Goal: Task Accomplishment & Management: Use online tool/utility

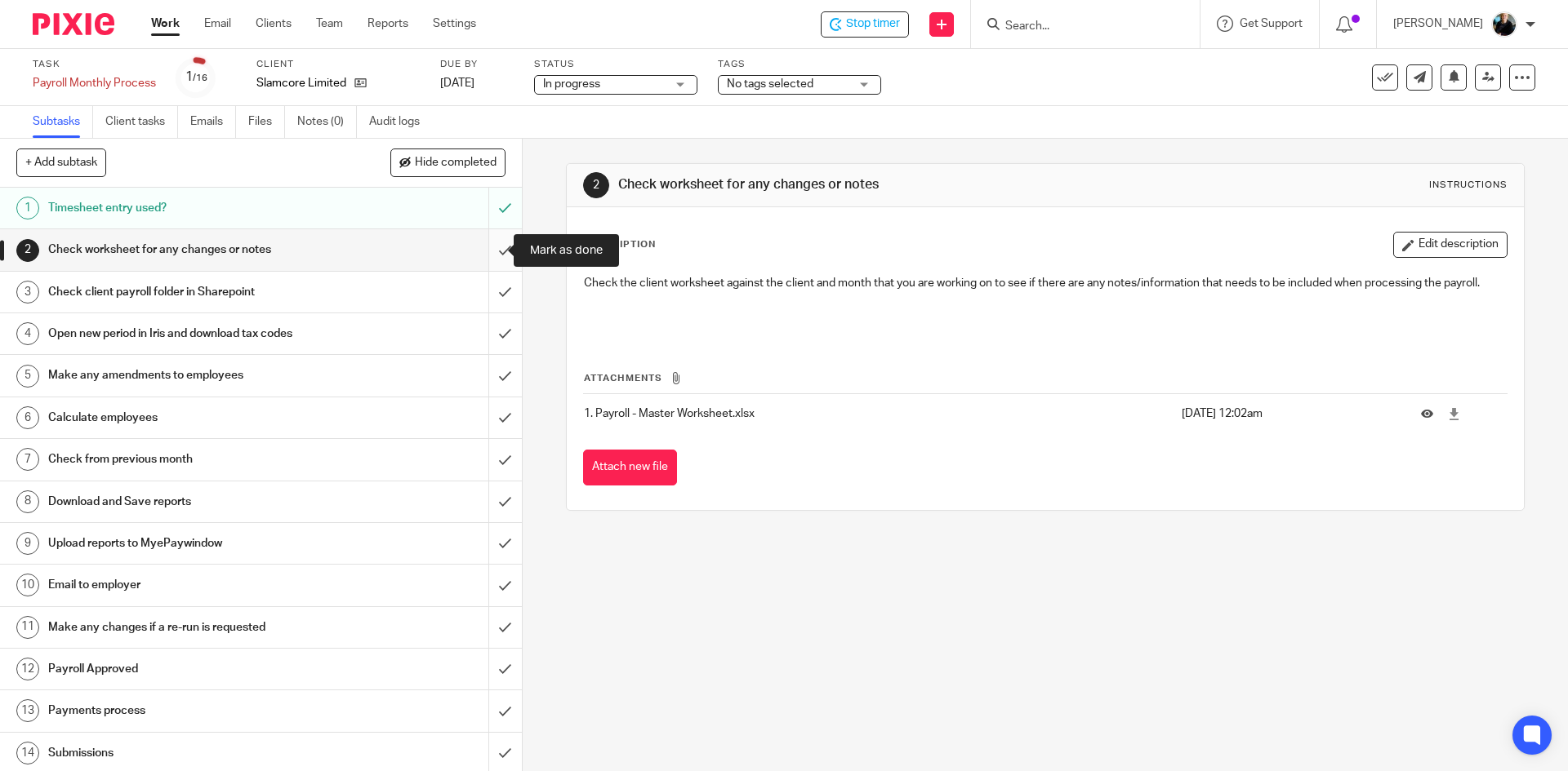
click at [495, 263] on input "submit" at bounding box center [261, 249] width 521 height 40
click at [486, 289] on input "submit" at bounding box center [261, 291] width 521 height 40
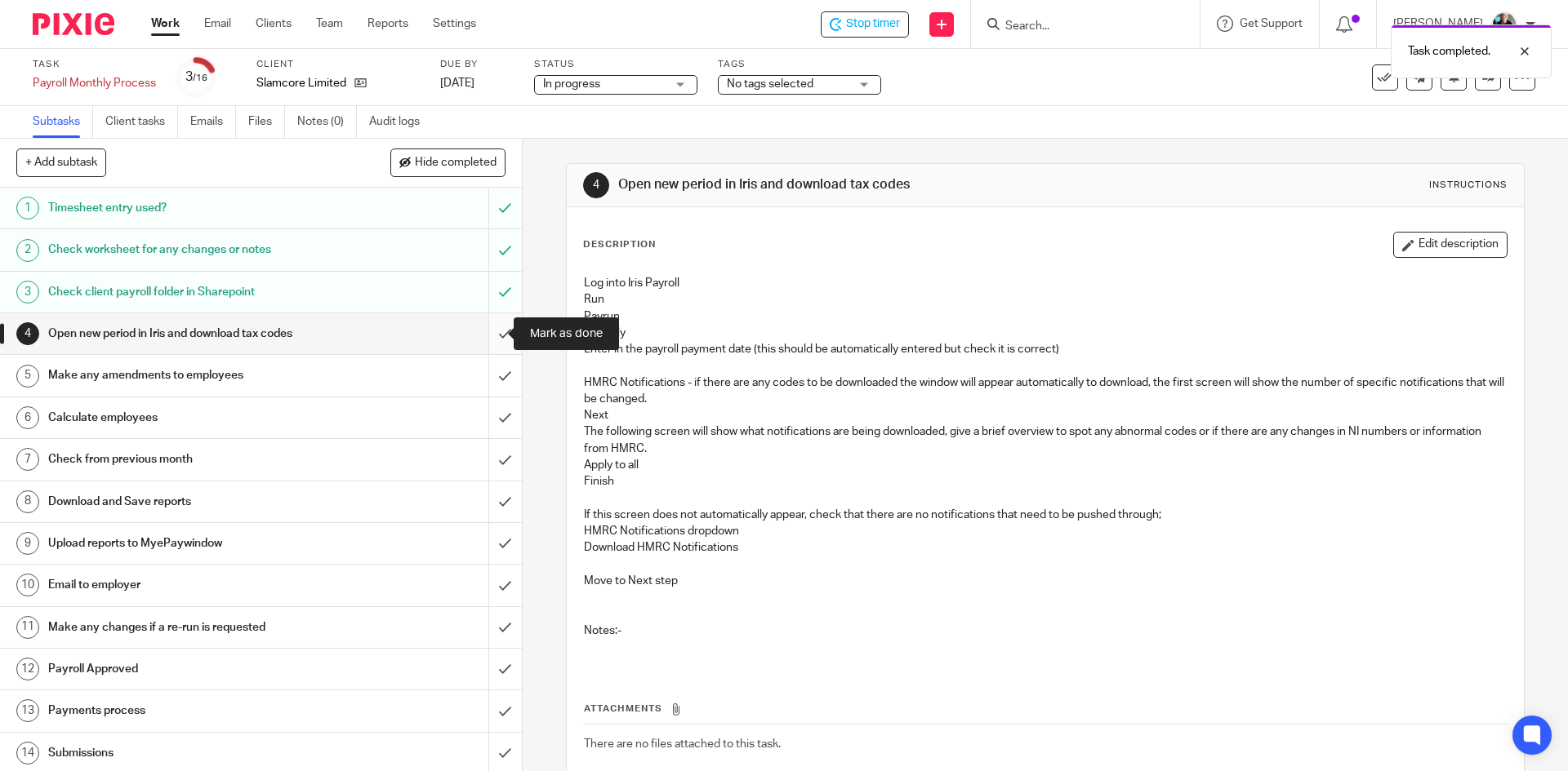
click at [492, 339] on input "submit" at bounding box center [261, 333] width 521 height 40
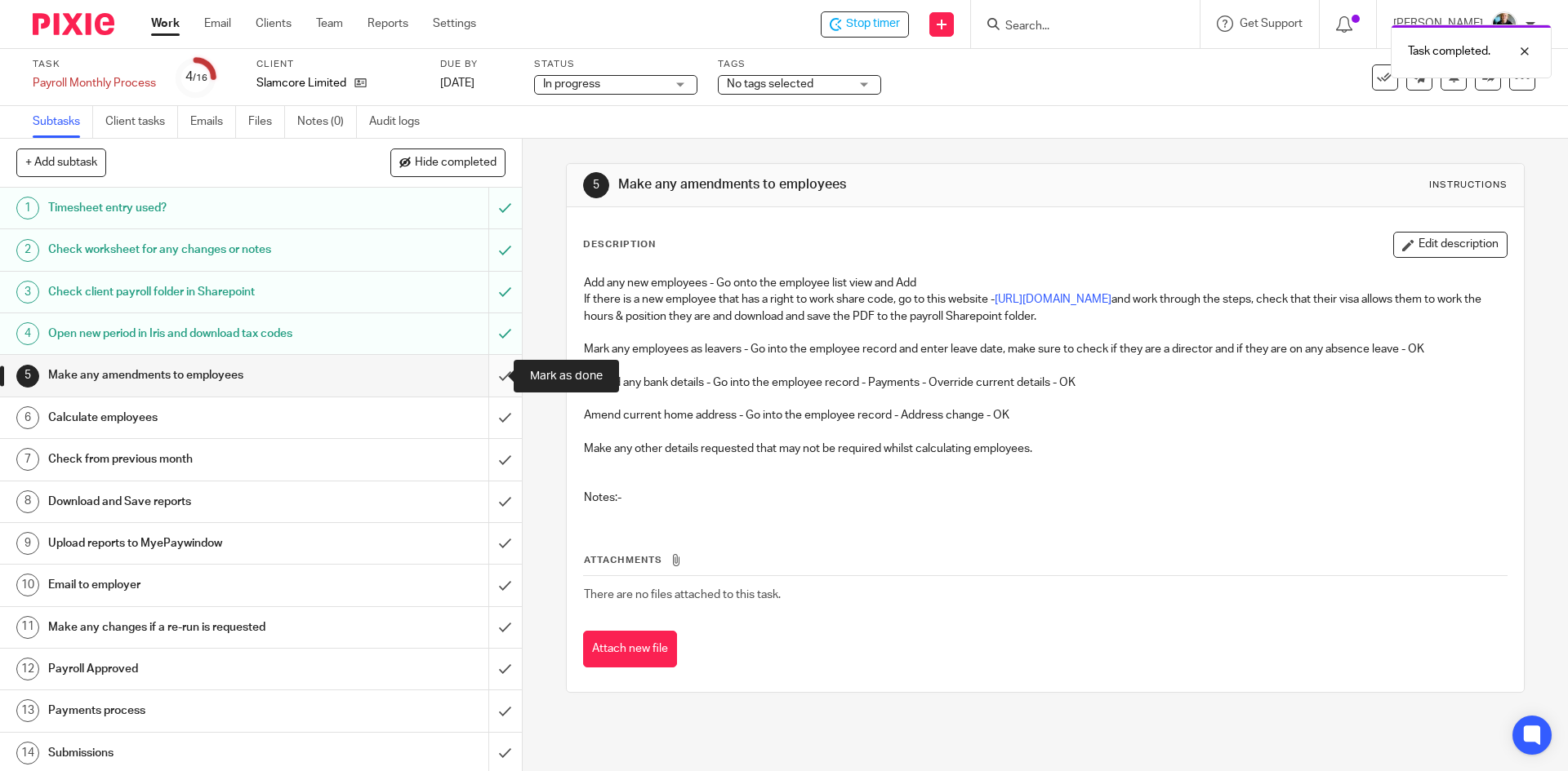
click at [486, 377] on input "submit" at bounding box center [261, 375] width 521 height 40
click at [344, 391] on link "5 Make any amendments to employees" at bounding box center [244, 375] width 488 height 40
click at [1036, 22] on input "Search" at bounding box center [1076, 27] width 147 height 14
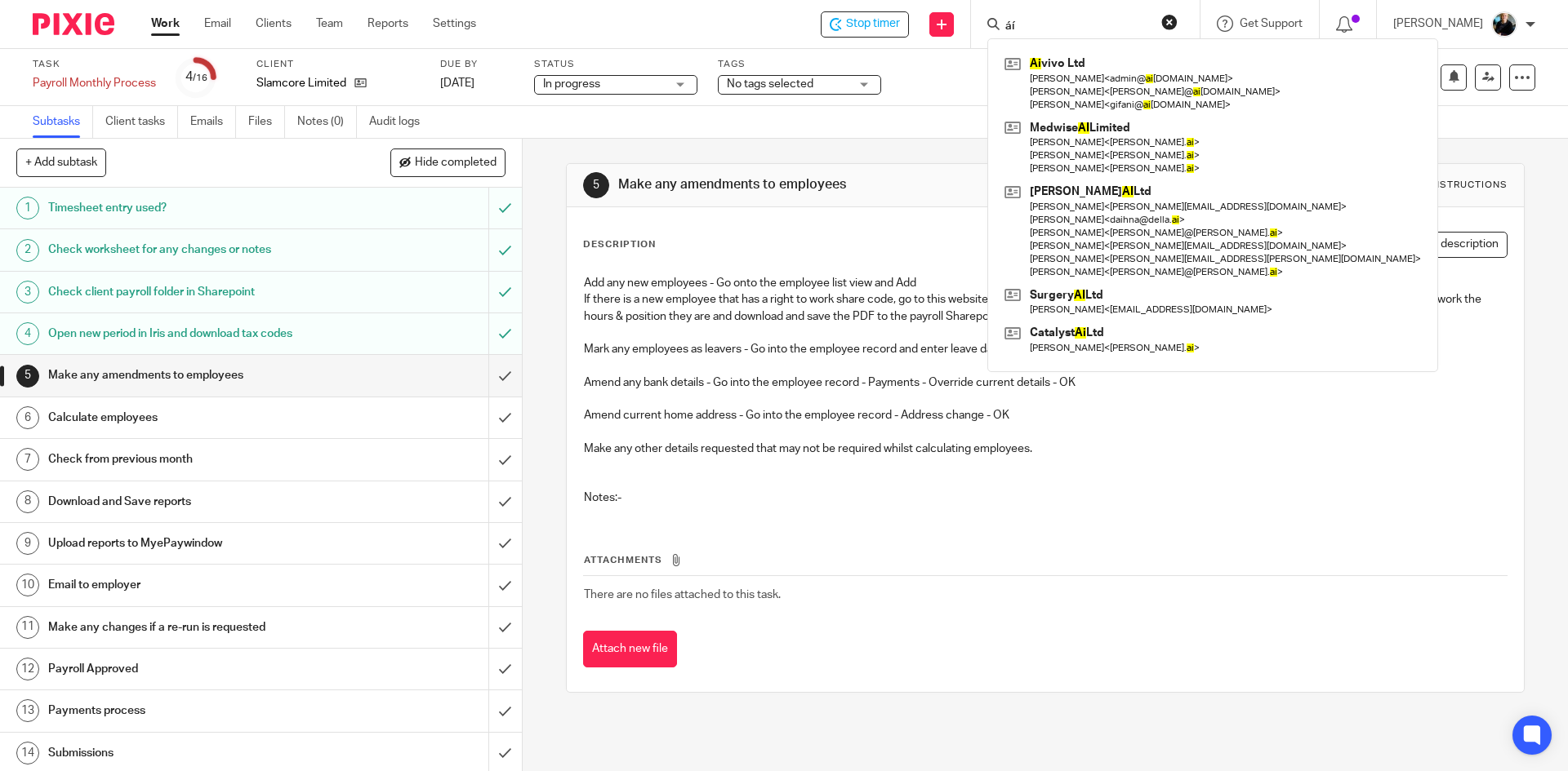
type input "á"
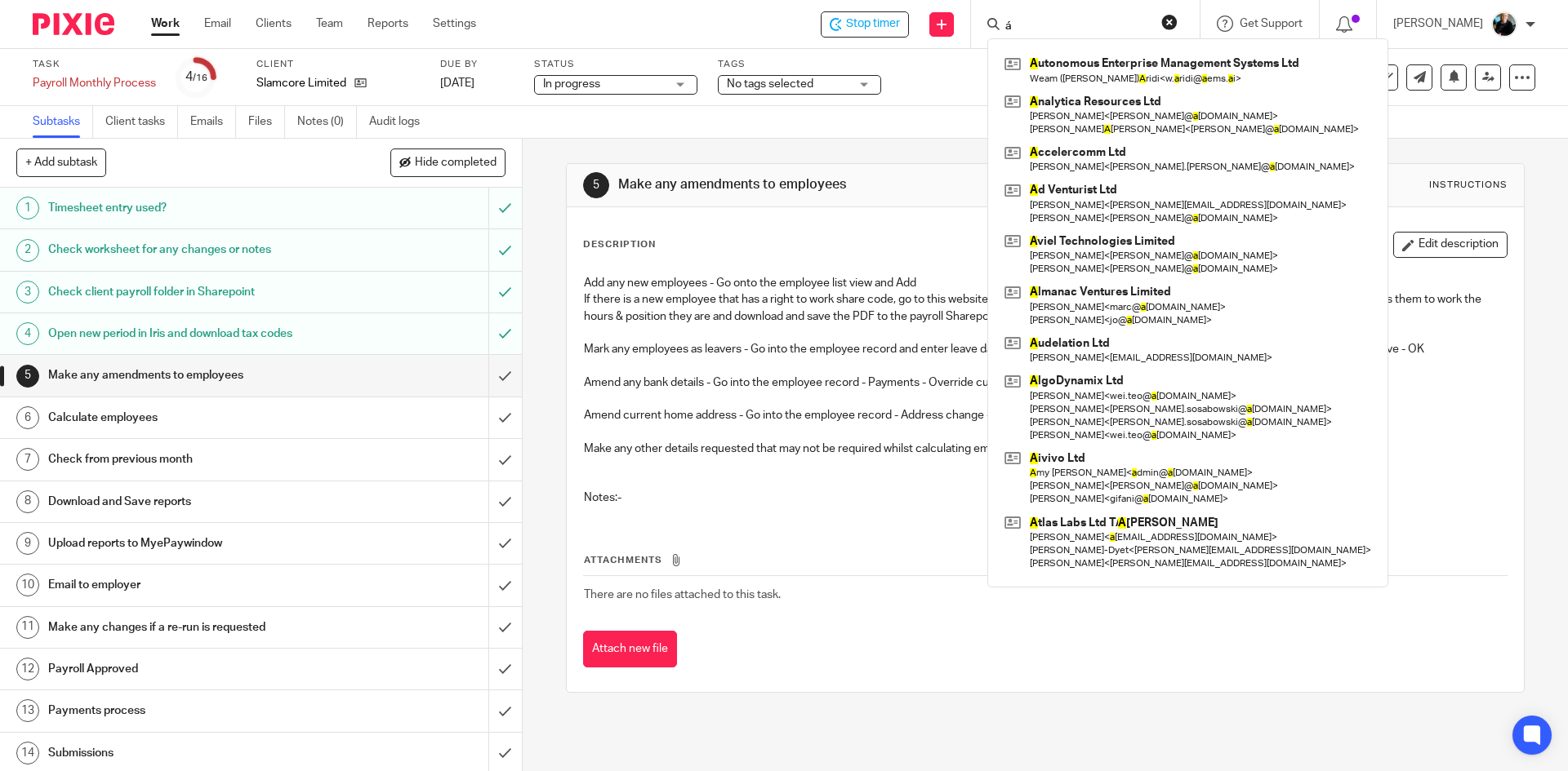
type input "á"
drag, startPoint x: 922, startPoint y: 524, endPoint x: 901, endPoint y: 519, distance: 21.6
click at [916, 521] on div "Attachments There are no files attached to this task. Attach new file" at bounding box center [1045, 594] width 923 height 148
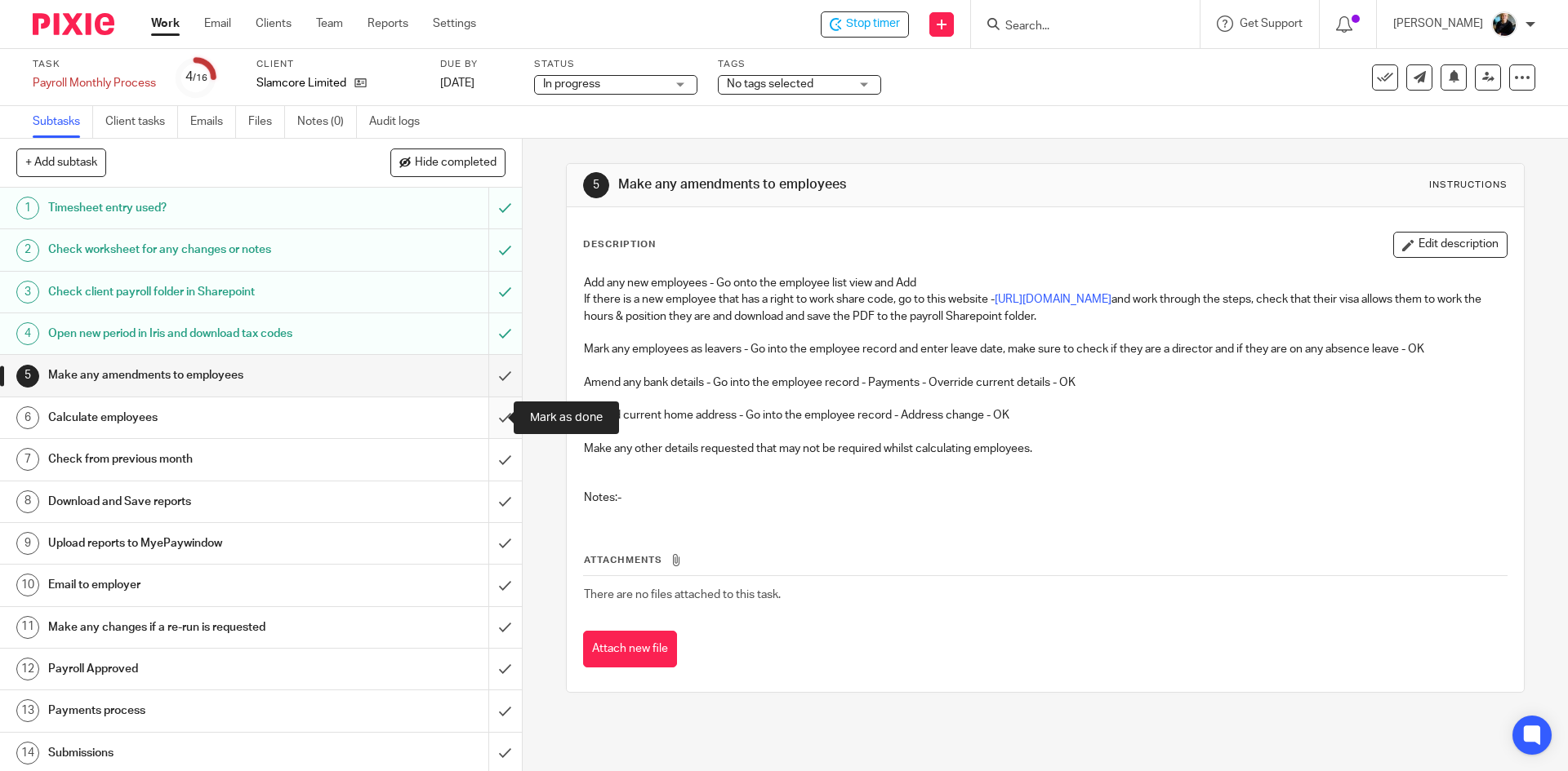
click at [491, 415] on input "submit" at bounding box center [261, 417] width 521 height 40
click at [1049, 30] on input "Search" at bounding box center [1076, 27] width 147 height 14
type input "á"
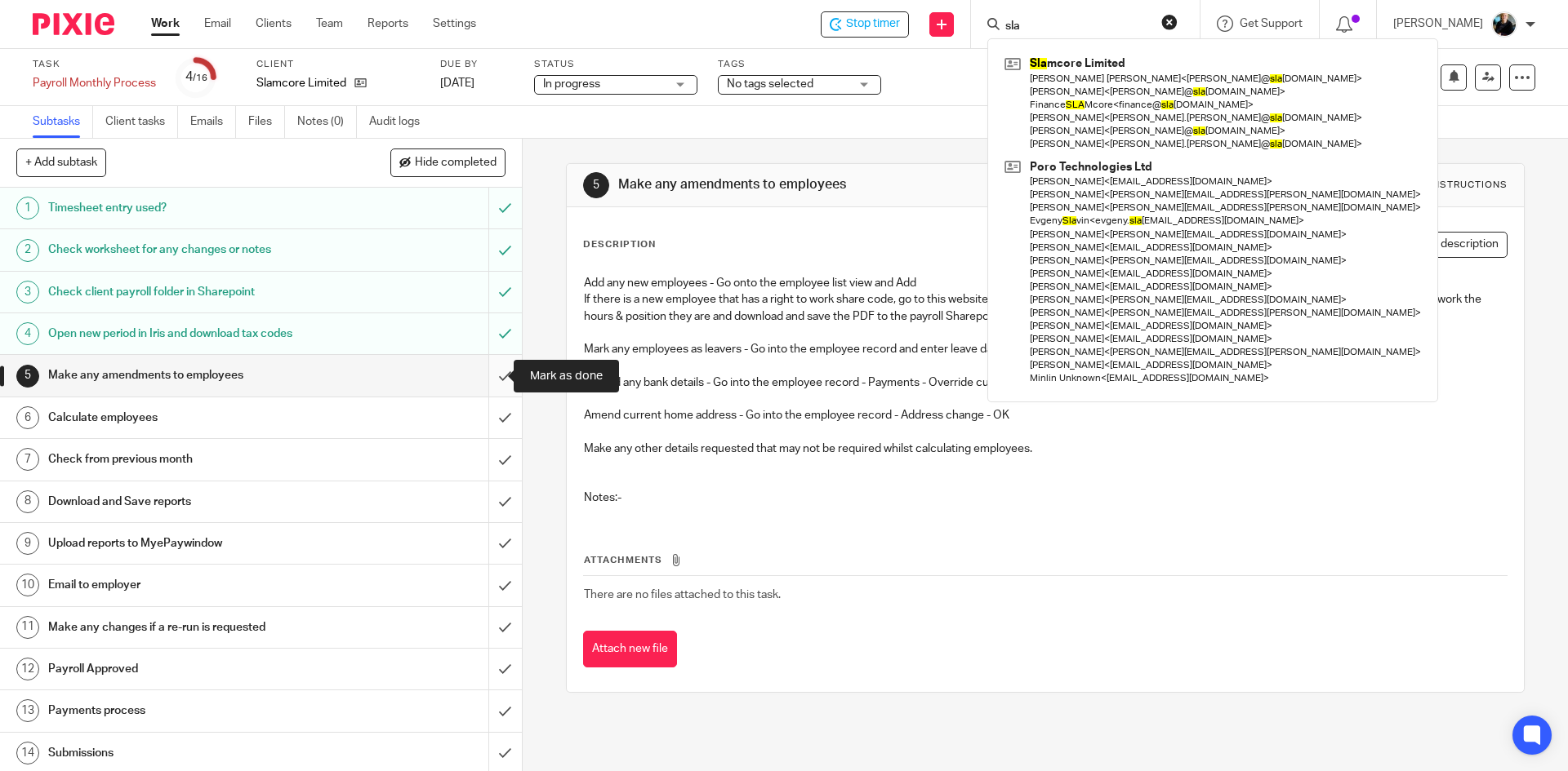
type input "sla"
click at [972, 81] on div "Task Payroll Monthly Process Save Payroll Monthly Process 4 /16 Client Slamcore…" at bounding box center [658, 77] width 1252 height 40
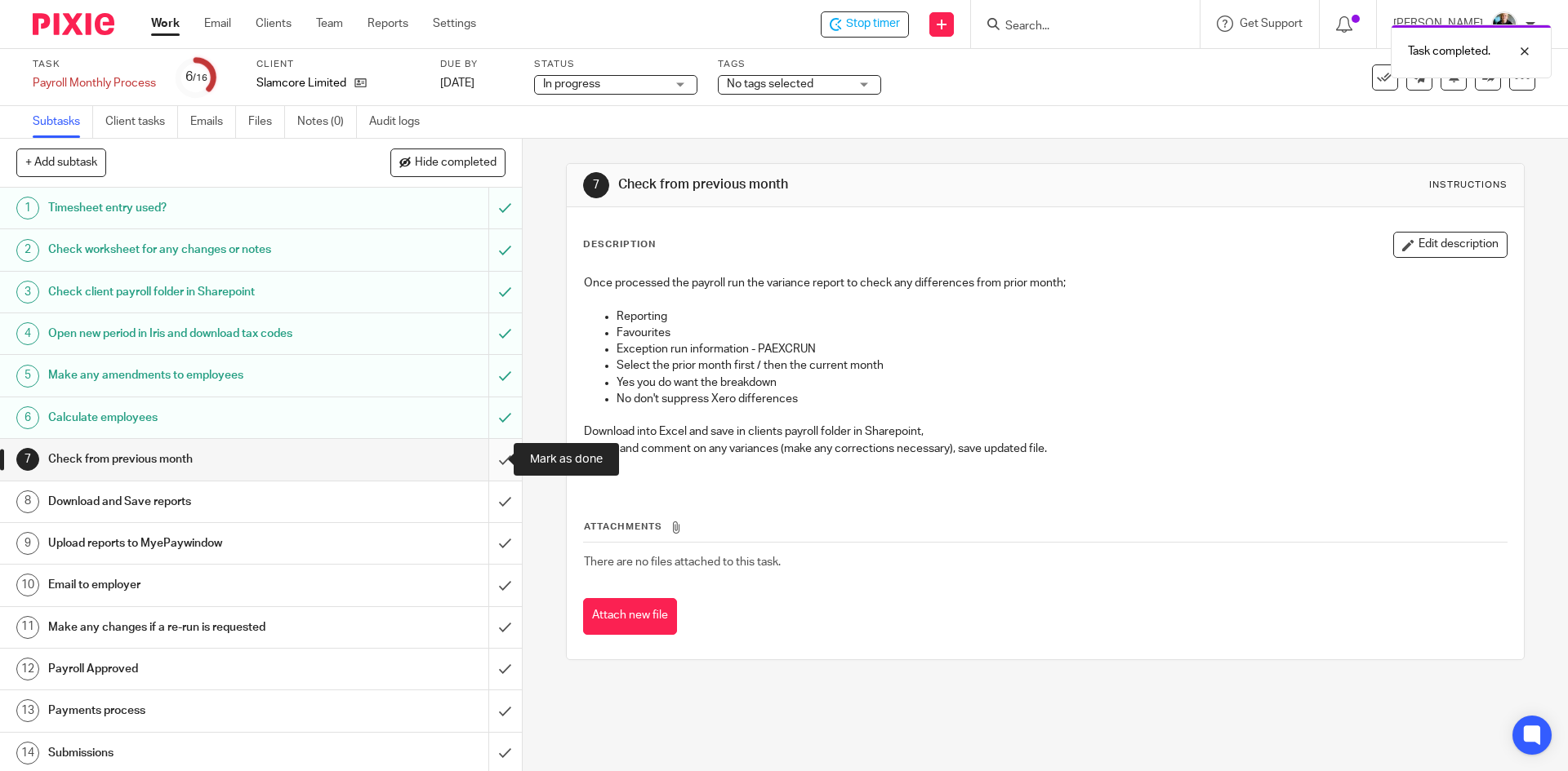
click at [486, 466] on input "submit" at bounding box center [261, 459] width 521 height 40
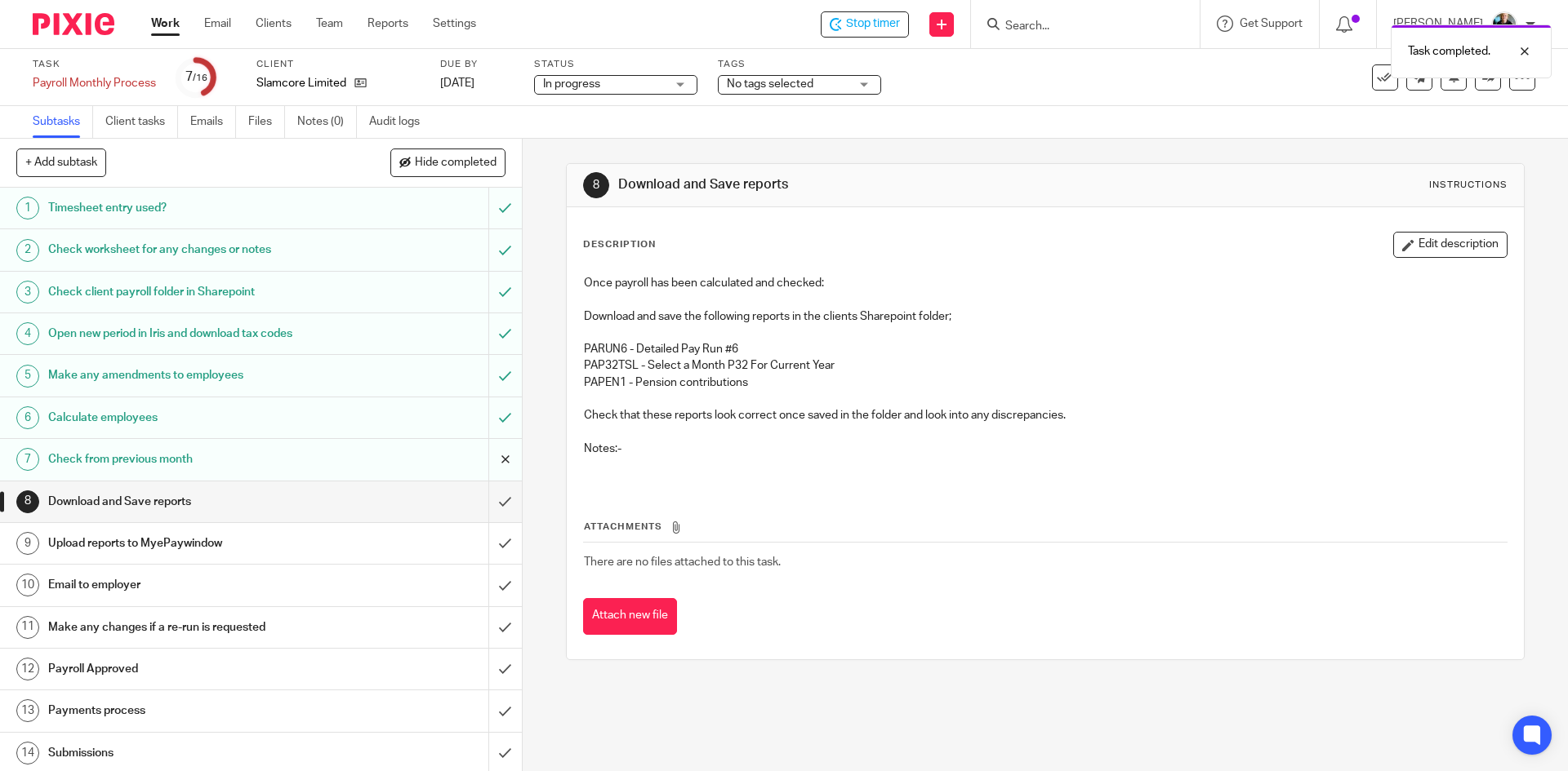
click at [486, 461] on input "submit" at bounding box center [261, 459] width 521 height 40
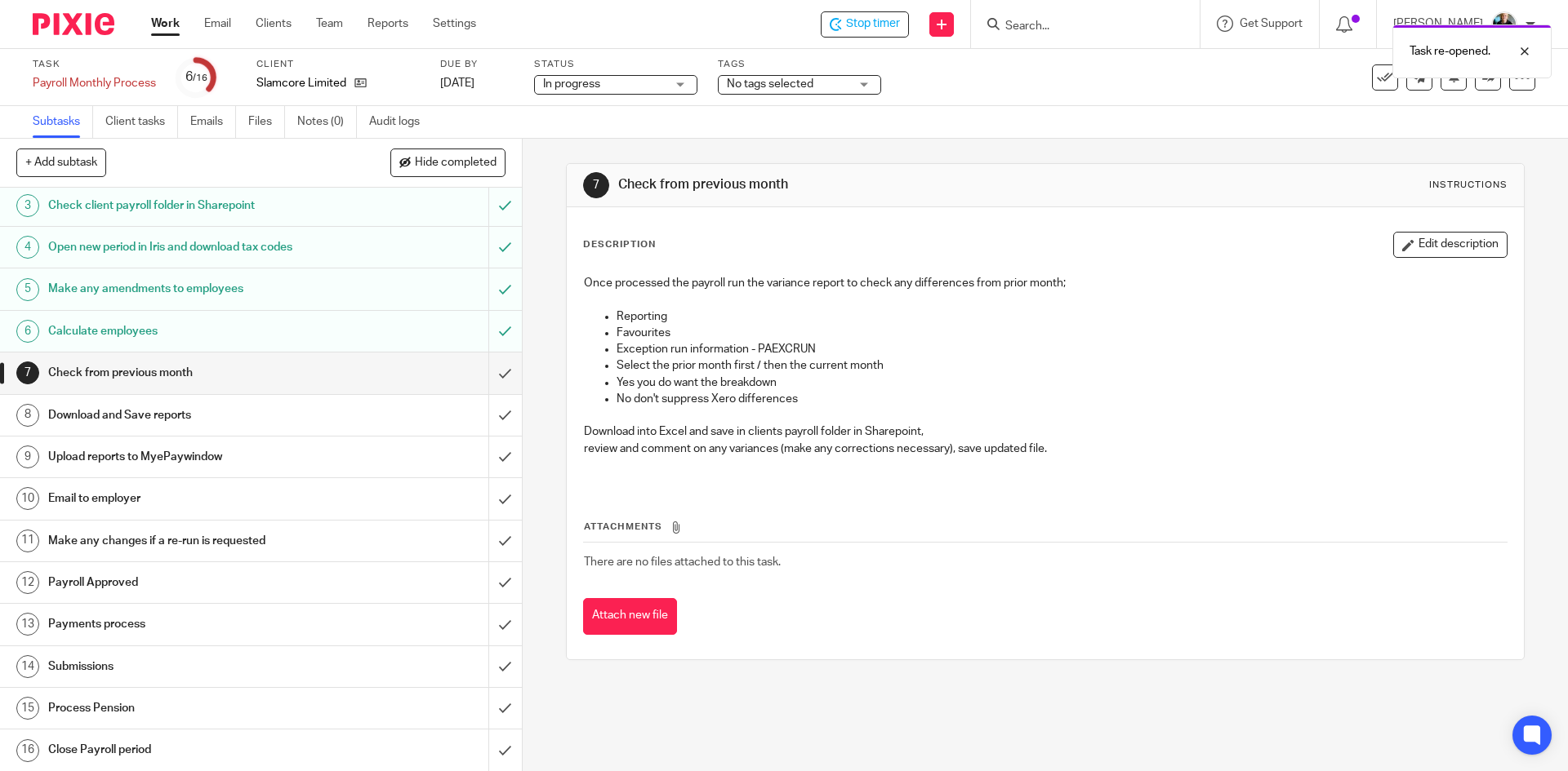
scroll to position [87, 0]
click at [489, 377] on input "submit" at bounding box center [261, 371] width 521 height 40
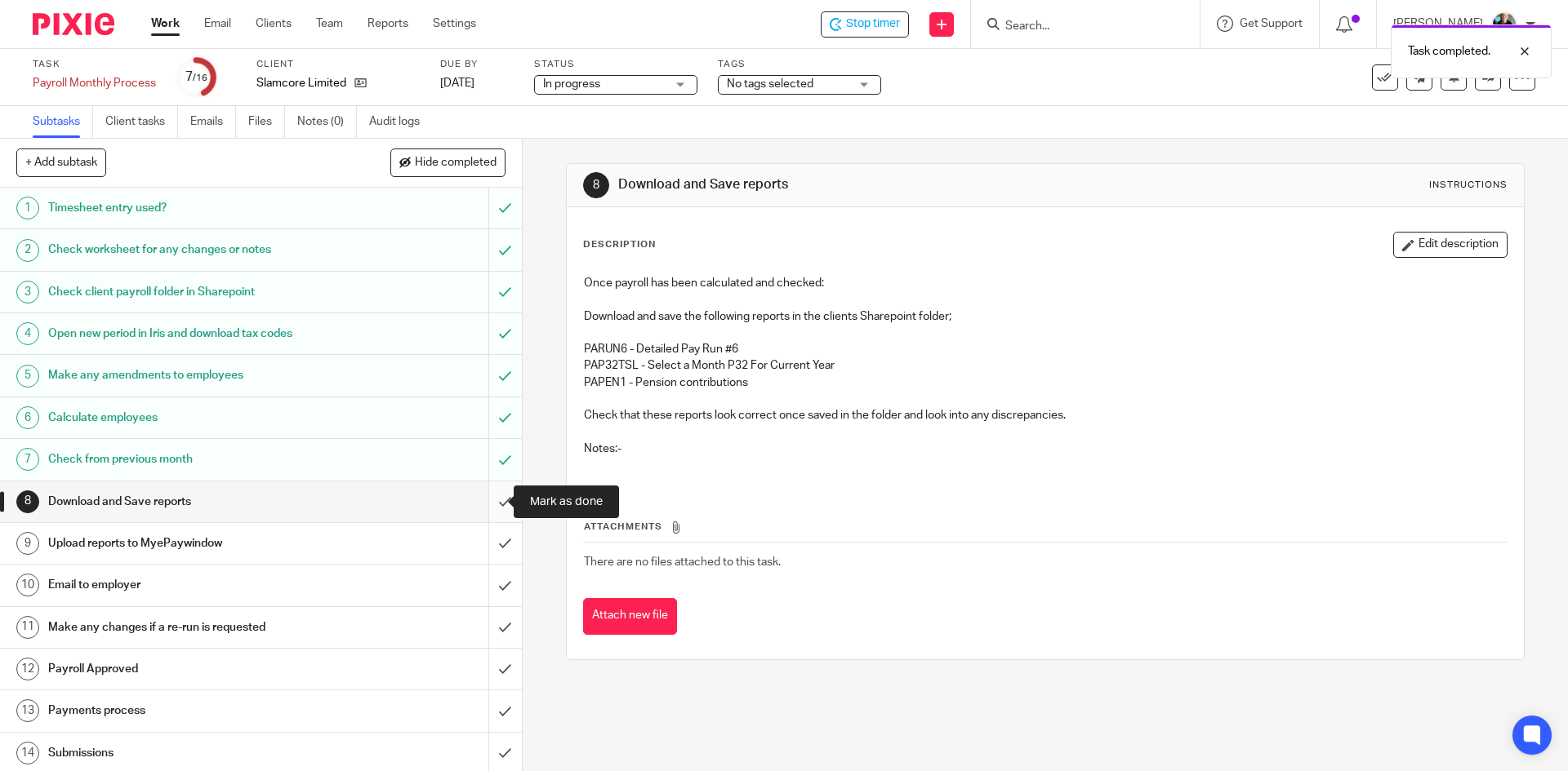
click at [486, 503] on input "submit" at bounding box center [261, 501] width 521 height 40
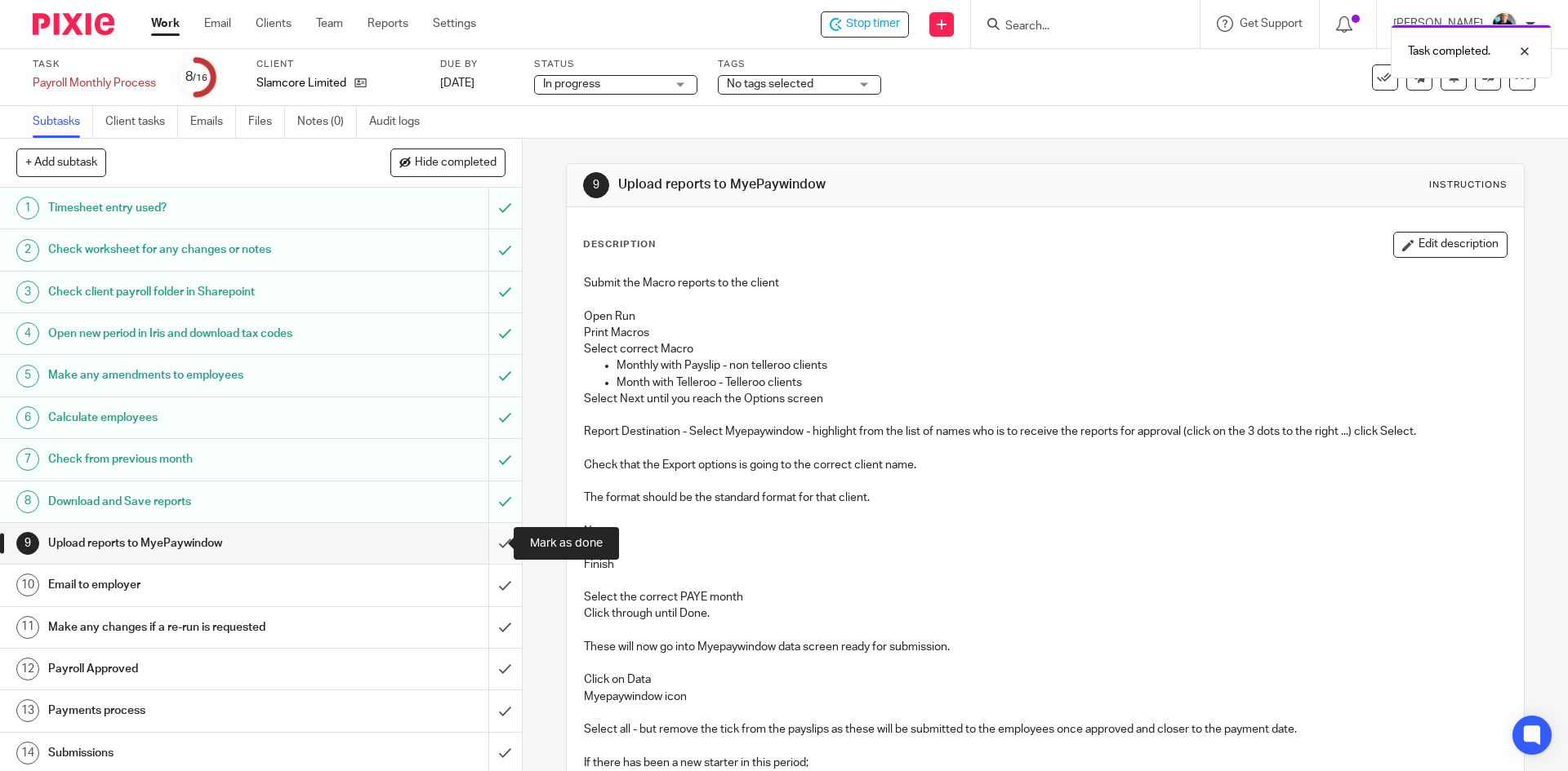
click at [486, 543] on input "submit" at bounding box center [261, 543] width 521 height 40
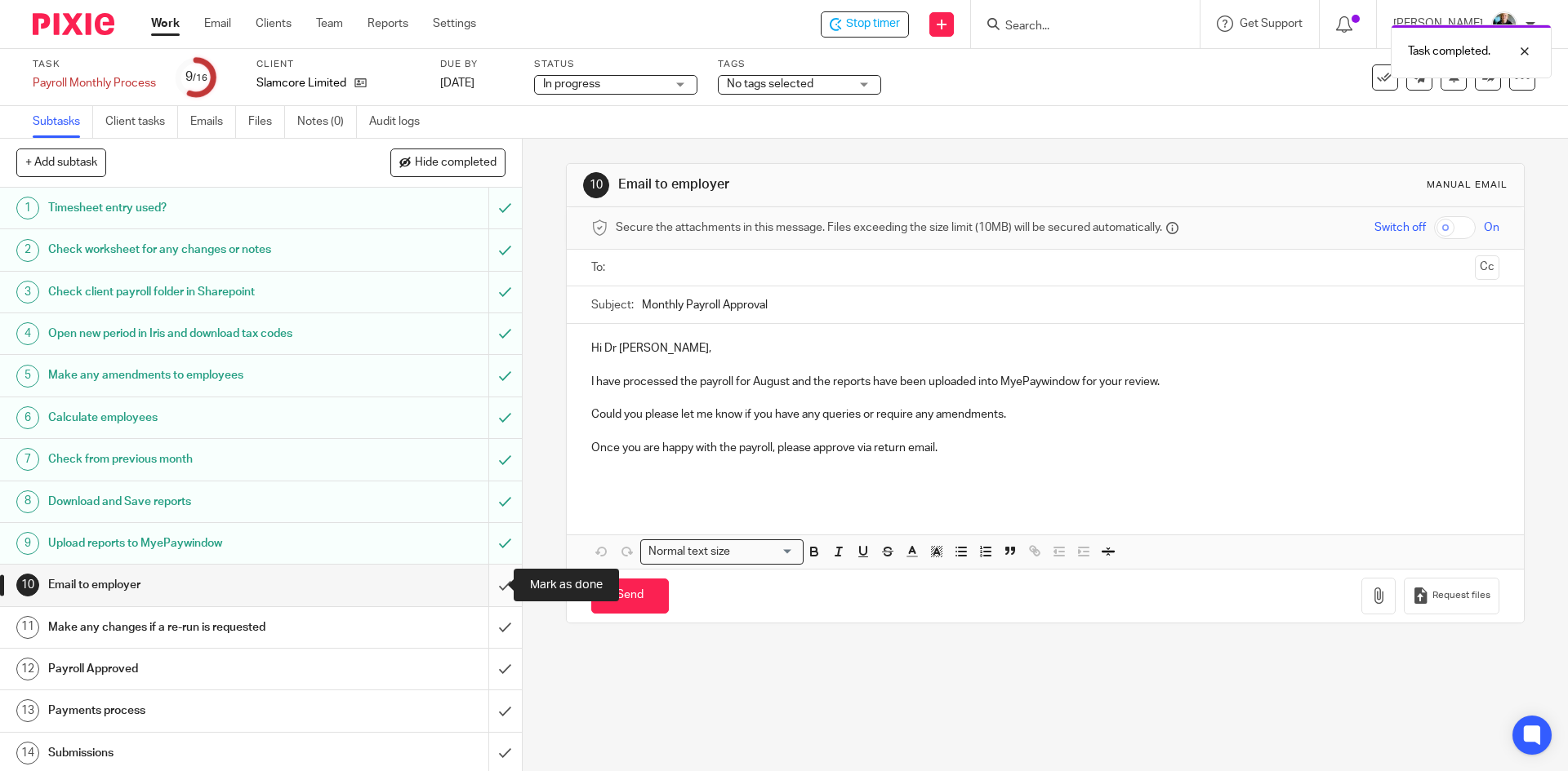
click at [488, 589] on input "submit" at bounding box center [261, 585] width 521 height 40
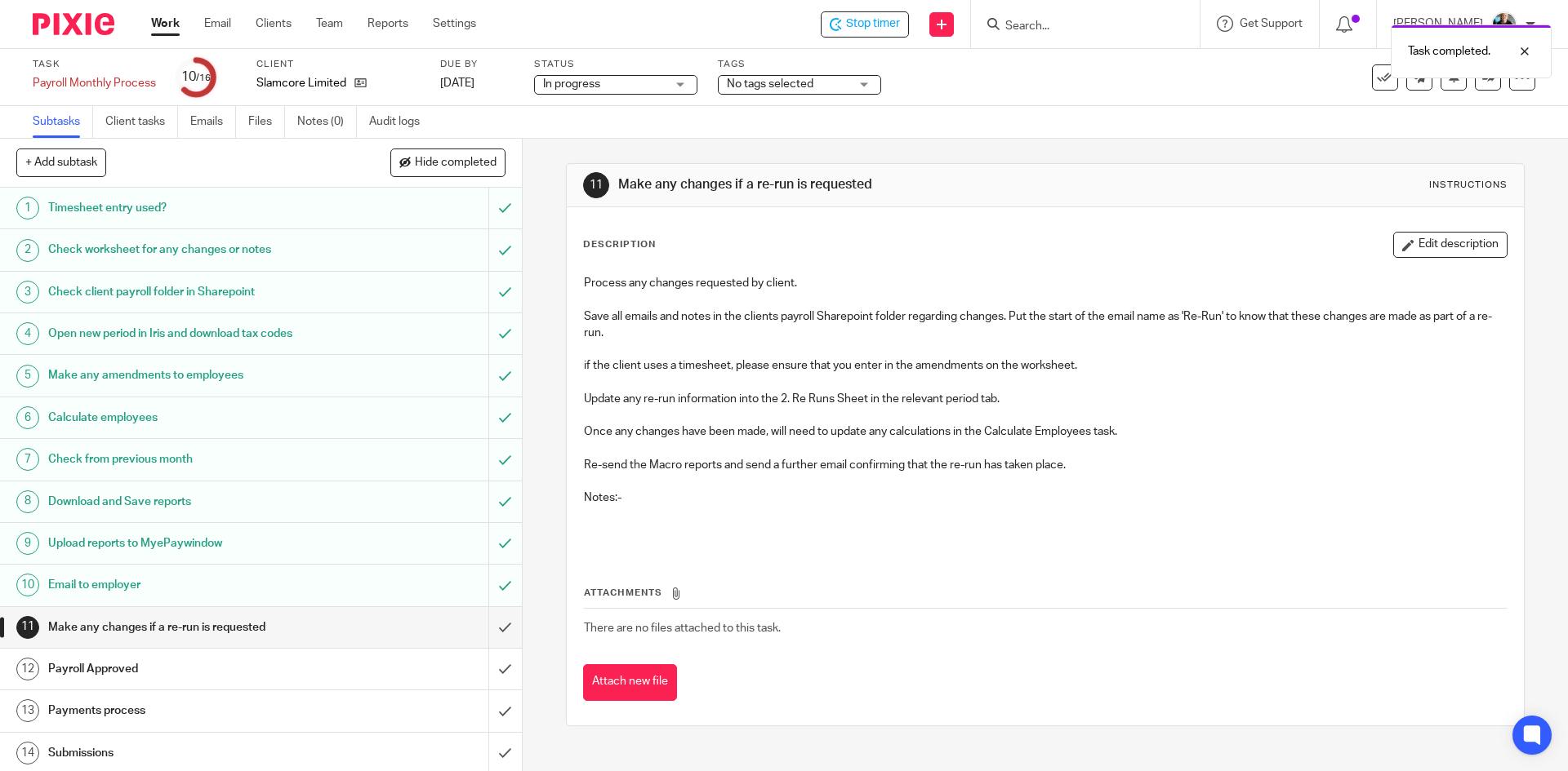
click at [889, 20] on div "Task completed." at bounding box center [1168, 47] width 768 height 62
click at [890, 25] on span "Stop timer" at bounding box center [873, 23] width 54 height 17
click at [1100, 31] on input "Search" at bounding box center [1076, 27] width 147 height 14
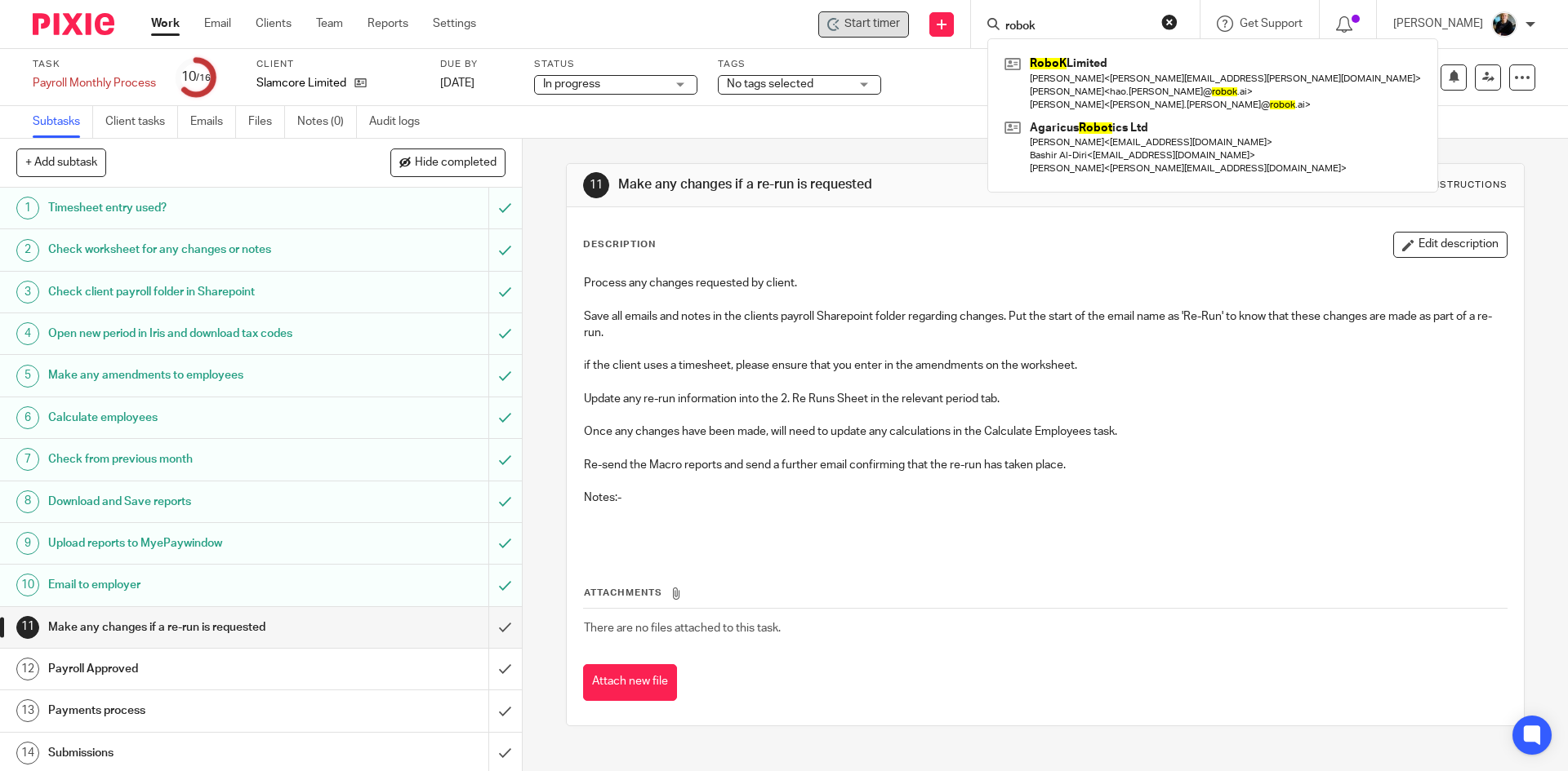
type input "robok"
click button "submit" at bounding box center [0, 0] width 0 height 0
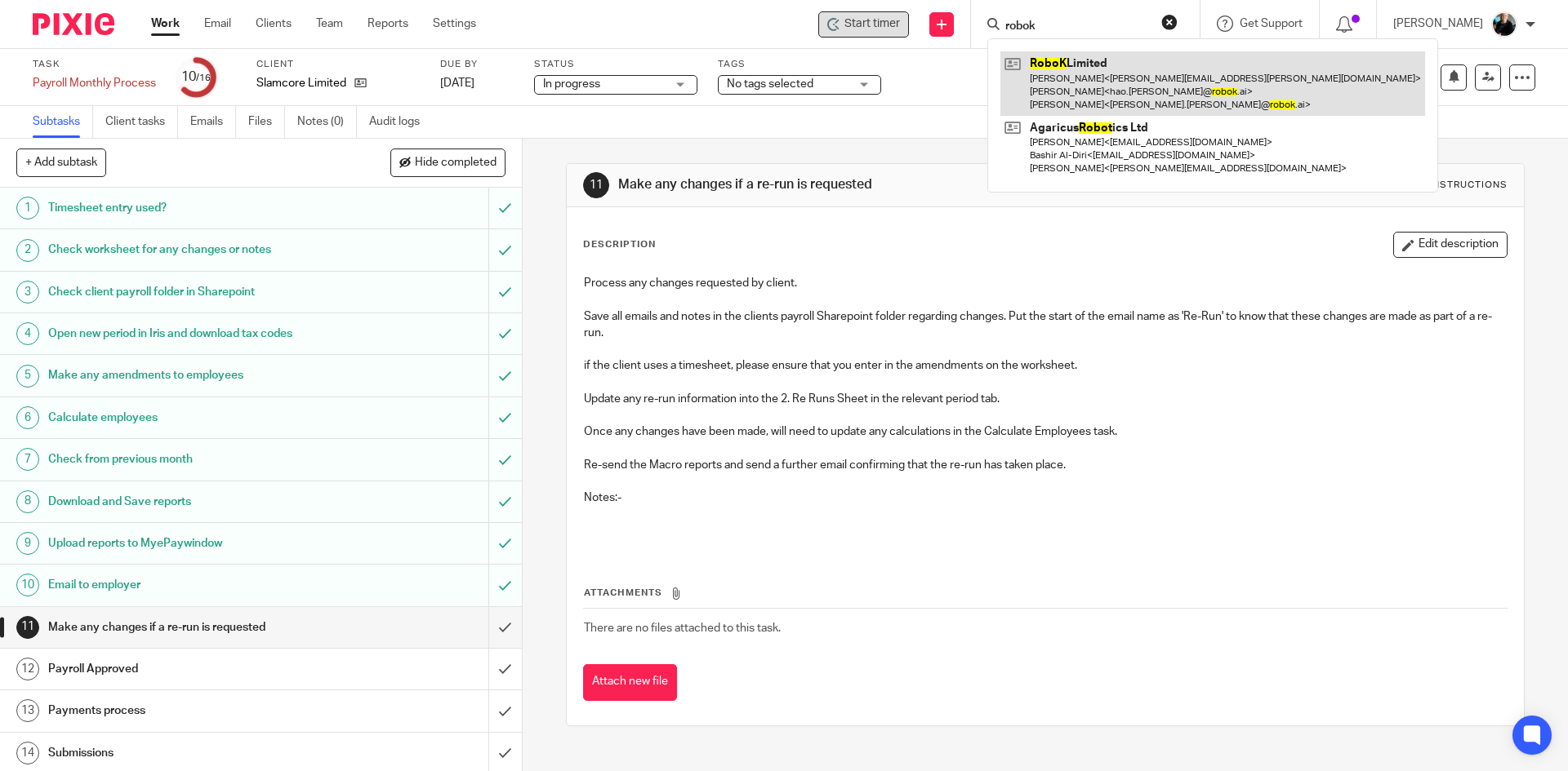
click at [1093, 77] on link at bounding box center [1213, 84] width 424 height 65
click at [1092, 76] on link at bounding box center [1213, 84] width 424 height 65
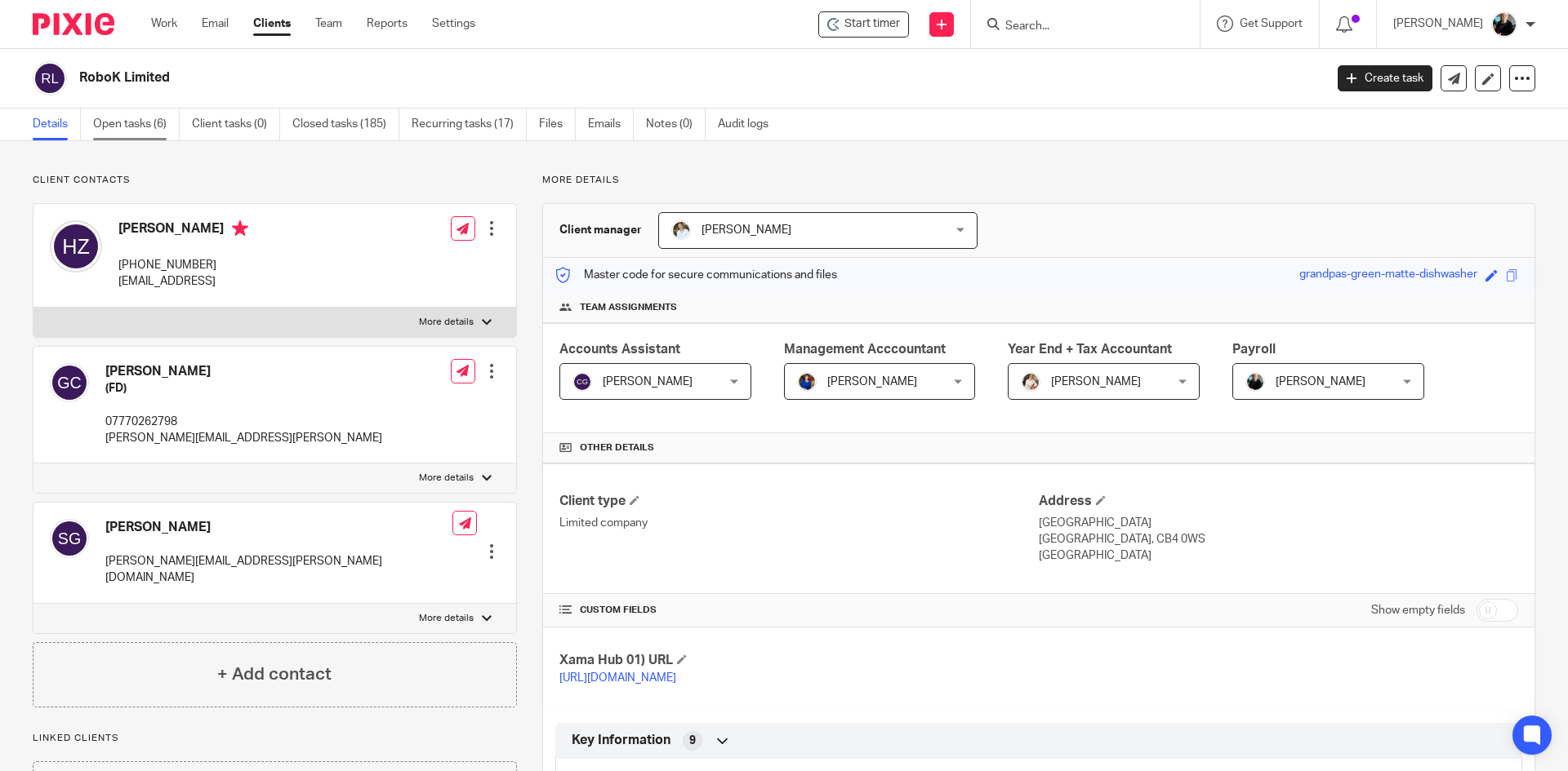
click at [102, 122] on link "Open tasks (6)" at bounding box center [137, 124] width 86 height 31
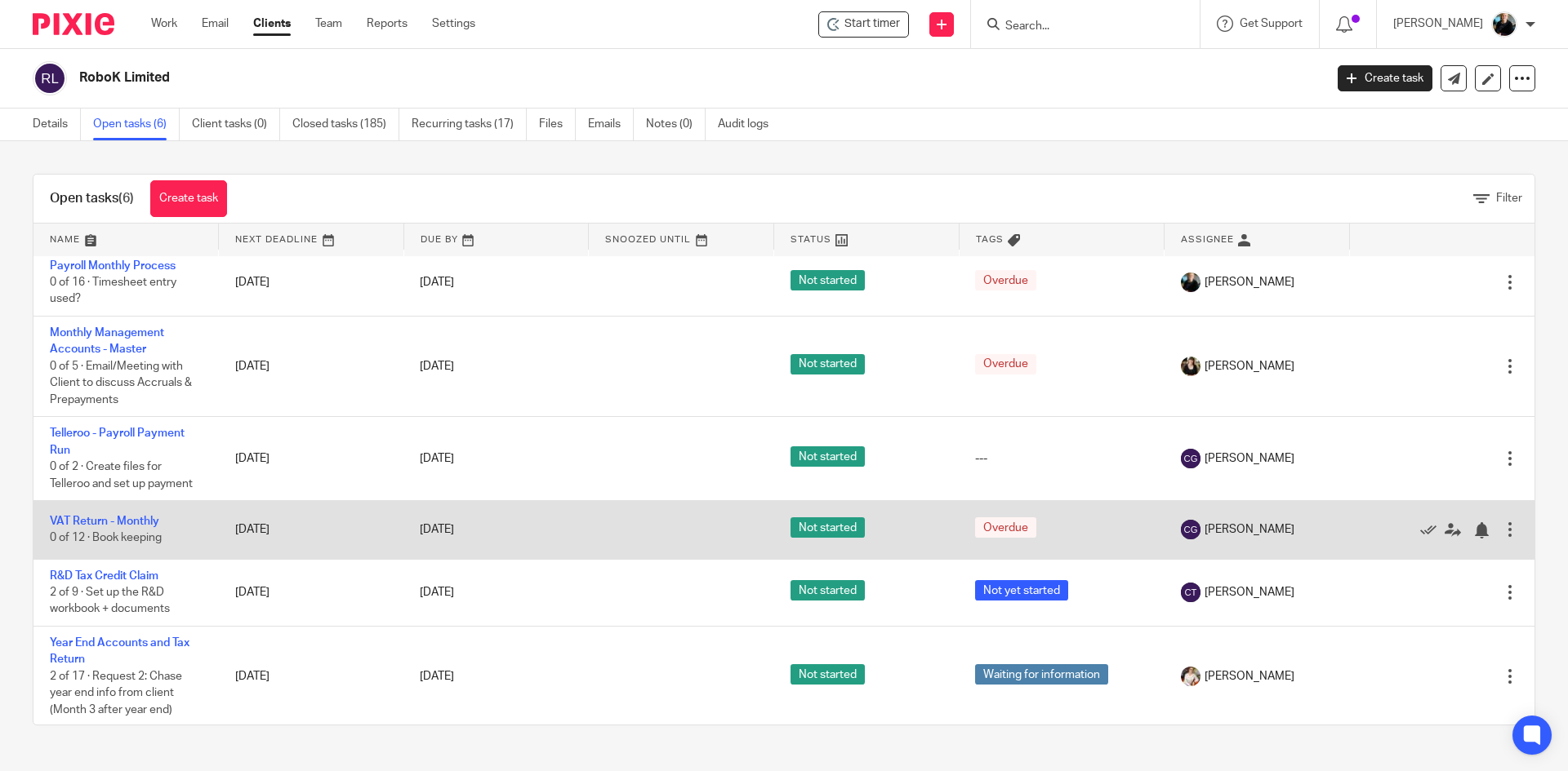
scroll to position [9, 0]
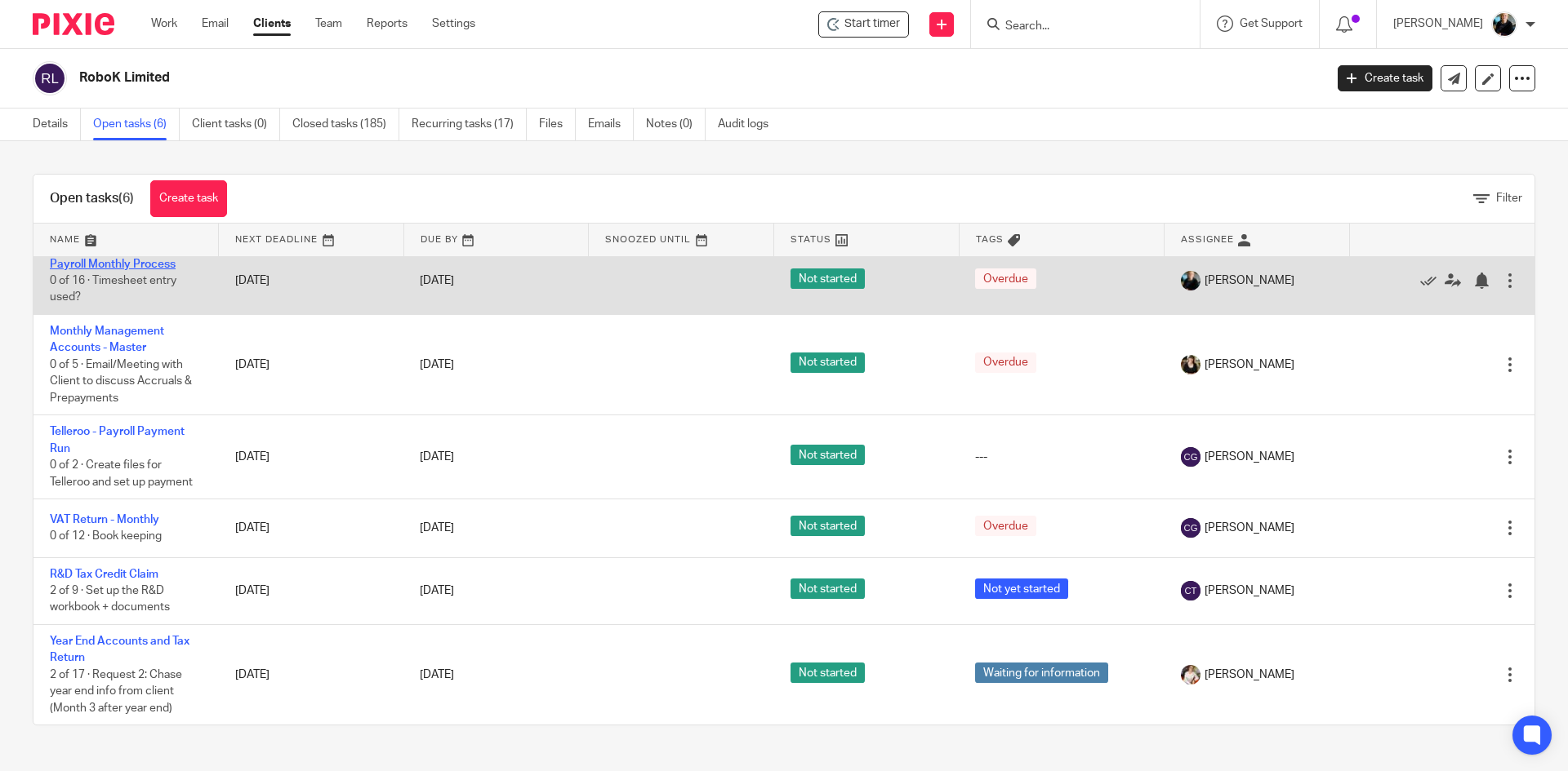
click at [131, 259] on link "Payroll Monthly Process" at bounding box center [112, 264] width 126 height 12
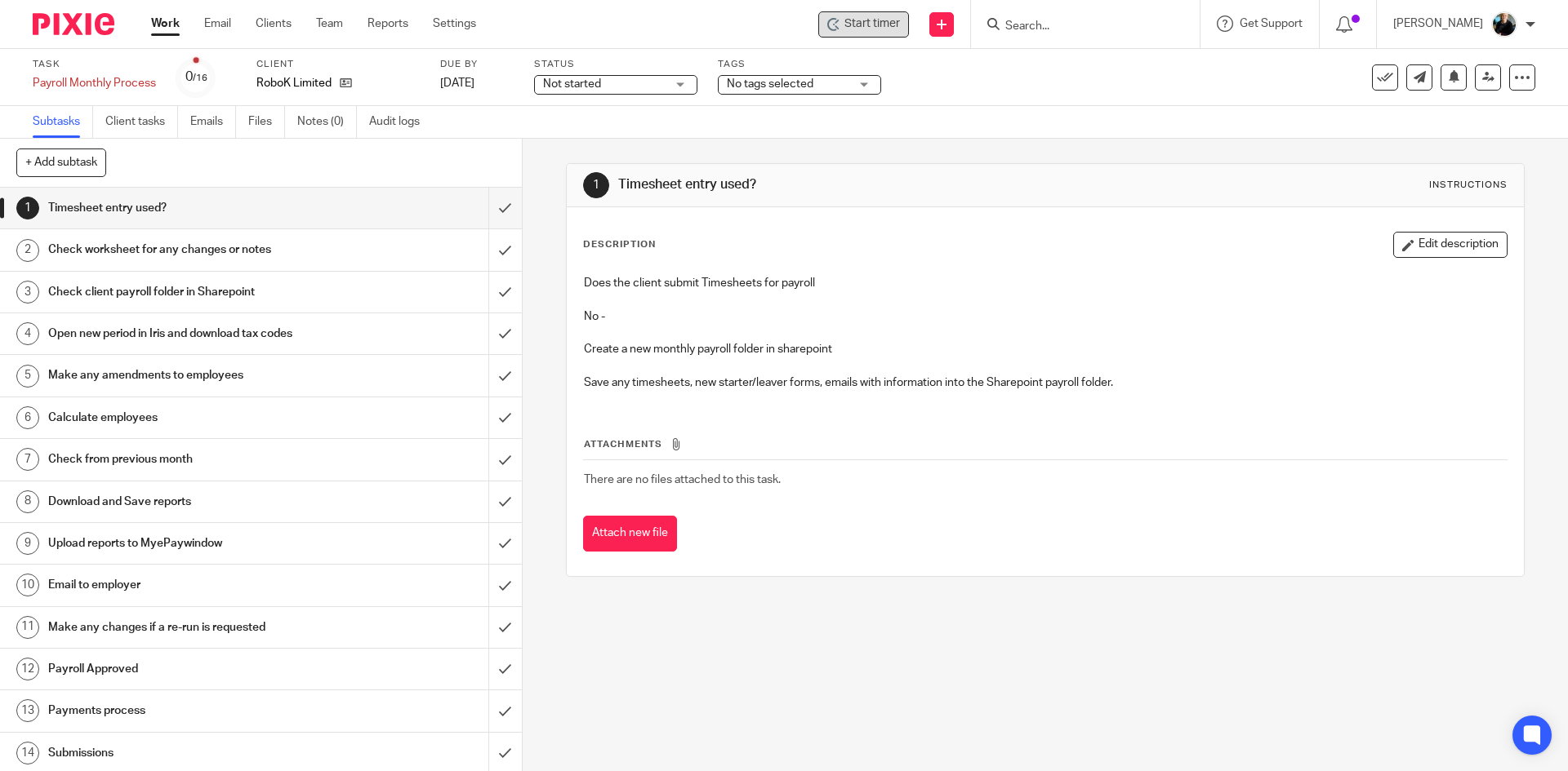
click at [848, 31] on div "Start timer" at bounding box center [863, 23] width 73 height 17
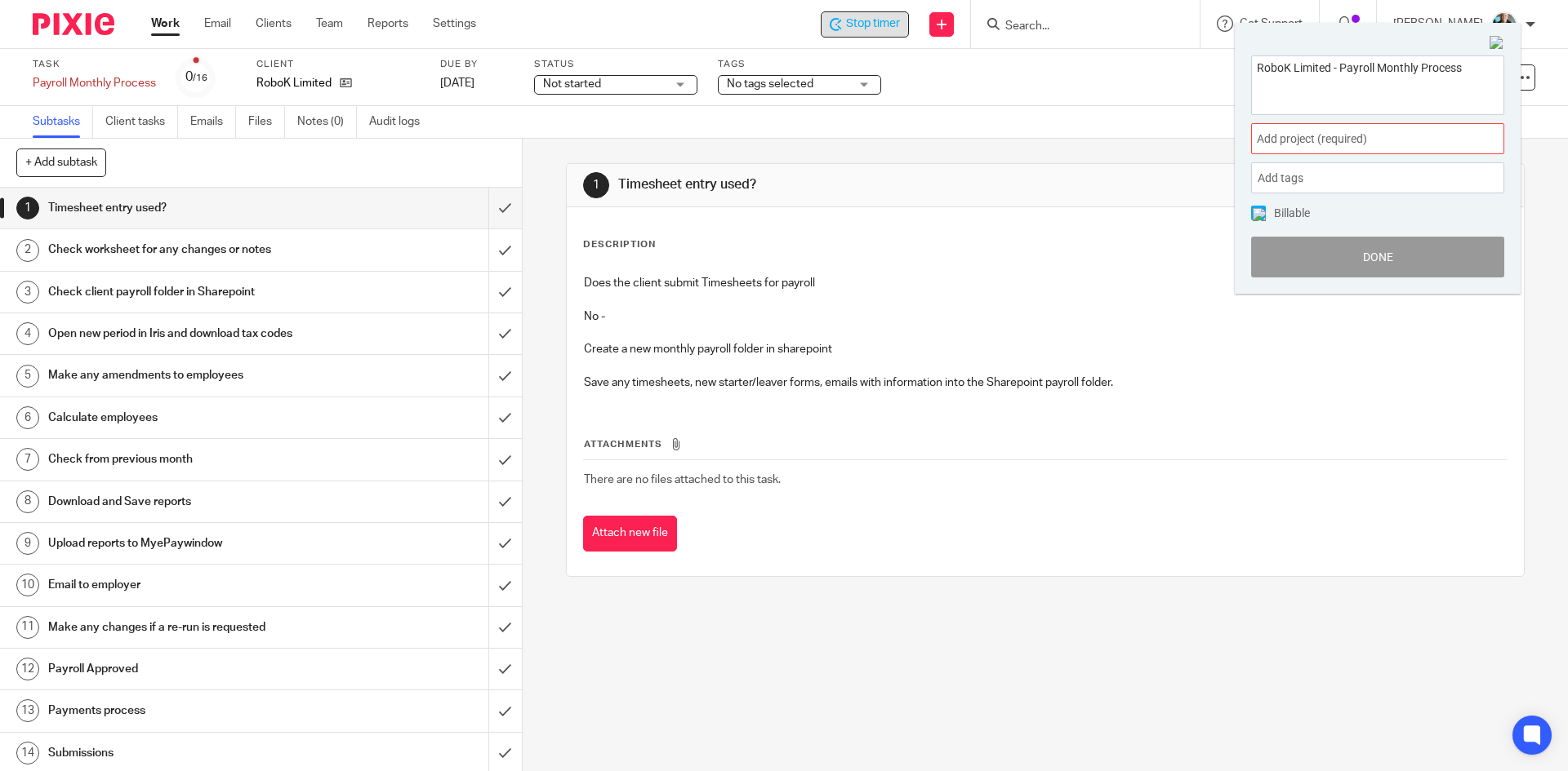
click at [1296, 138] on span "Add project (required) :" at bounding box center [1359, 138] width 206 height 17
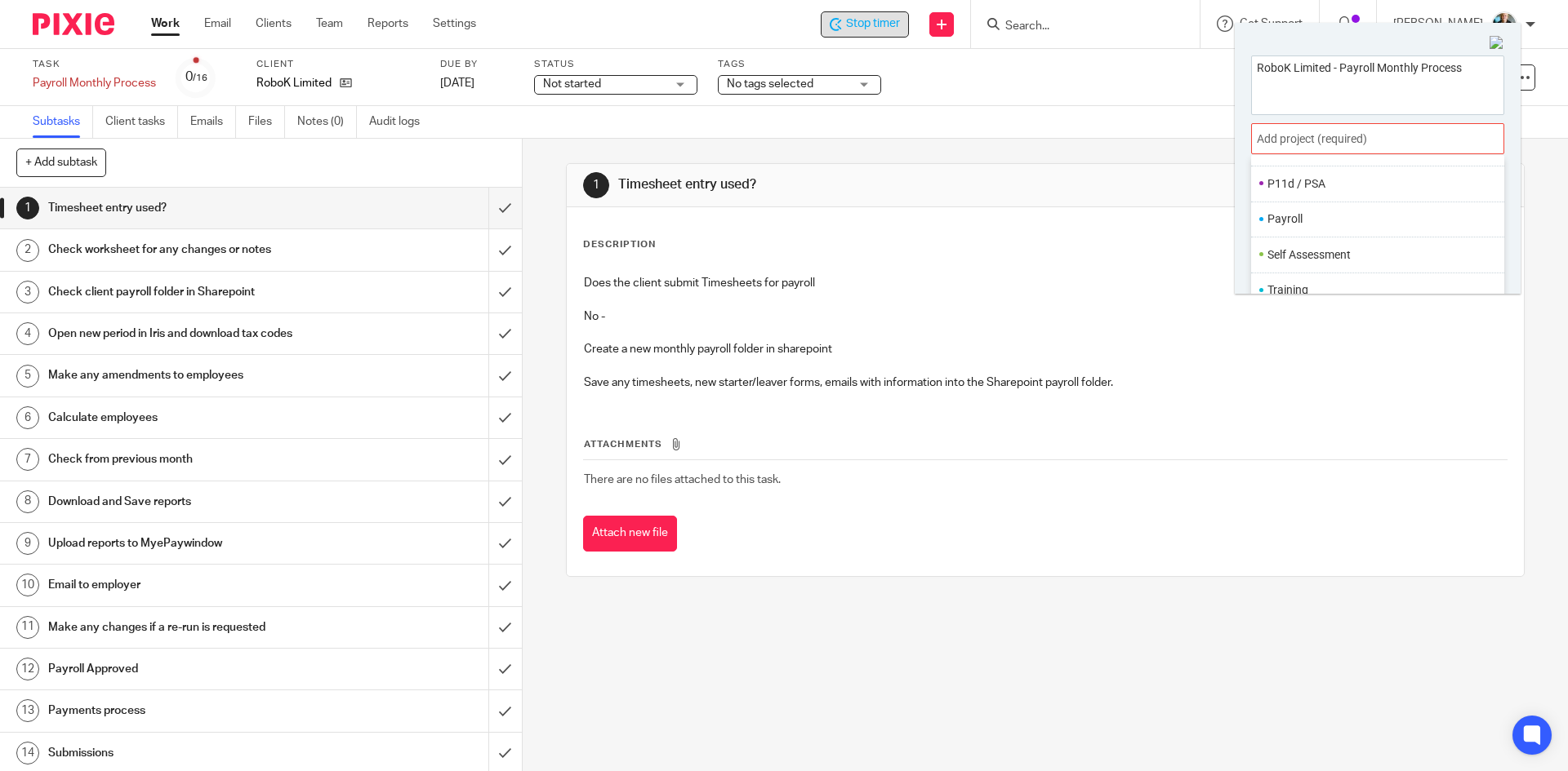
scroll to position [611, 0]
click at [1282, 214] on li "Payroll" at bounding box center [1374, 215] width 213 height 17
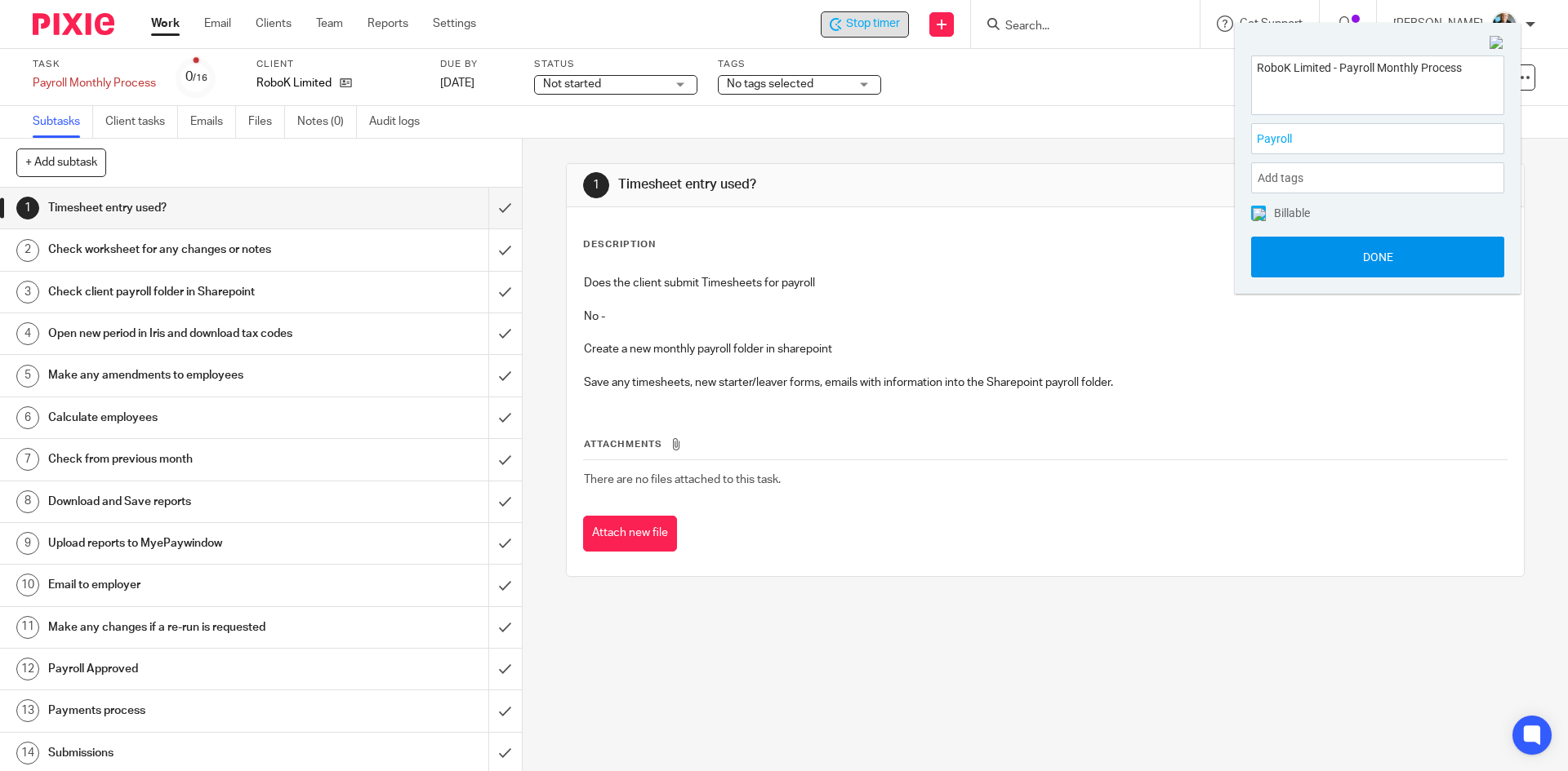
click at [1306, 256] on button "Done" at bounding box center [1378, 256] width 254 height 40
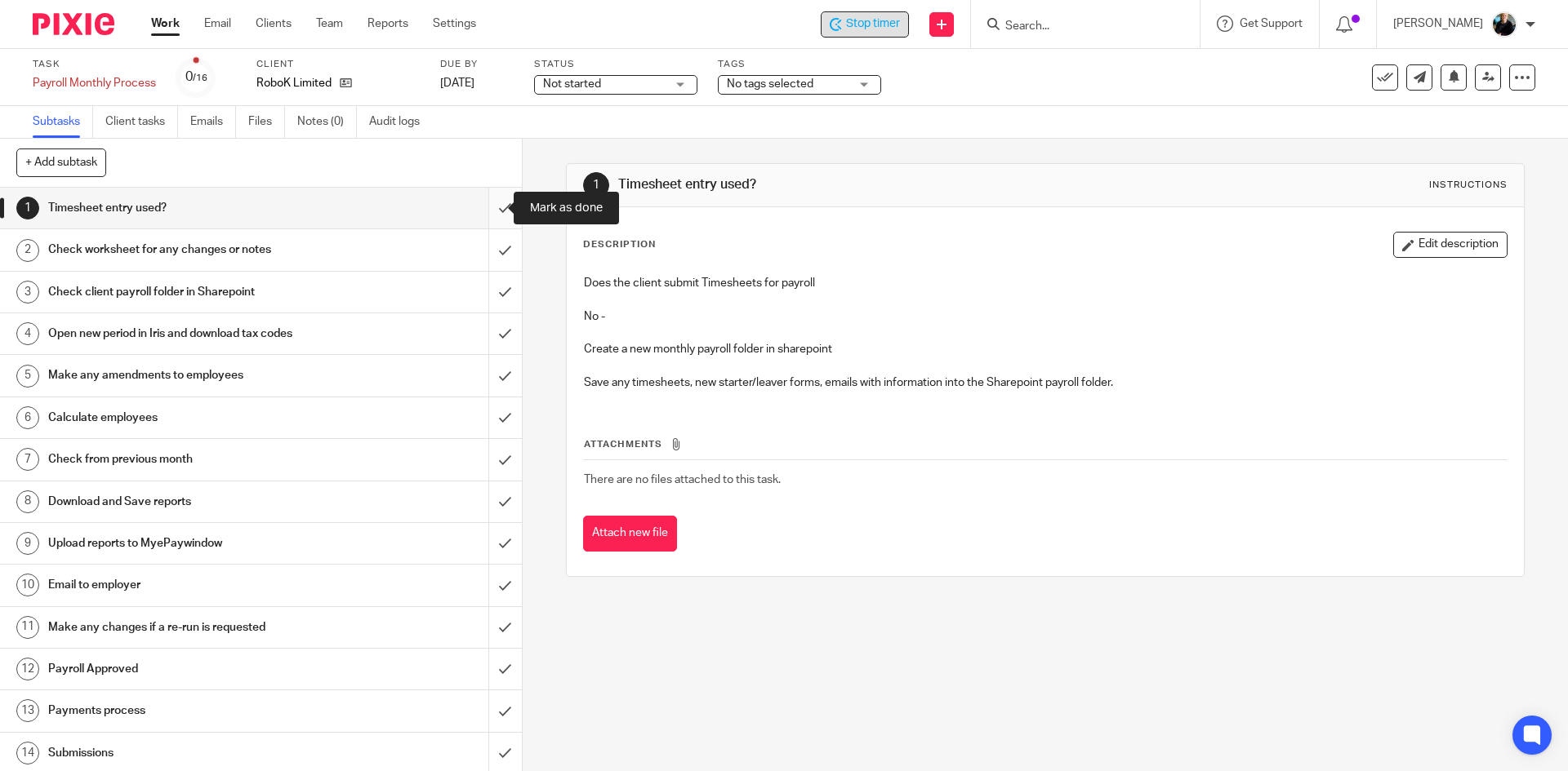
click at [486, 204] on input "submit" at bounding box center [261, 208] width 521 height 40
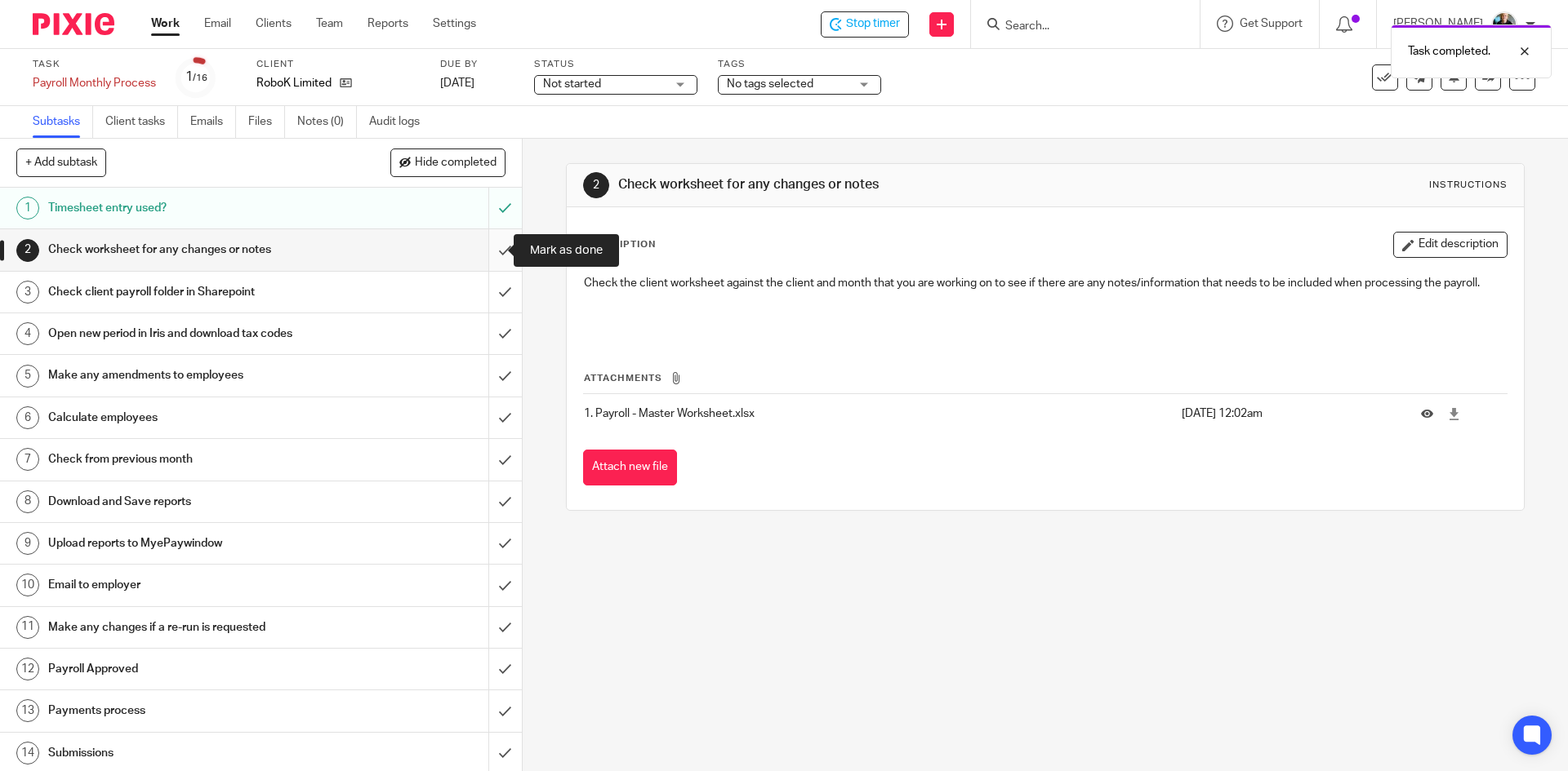
click at [485, 249] on input "submit" at bounding box center [261, 249] width 521 height 40
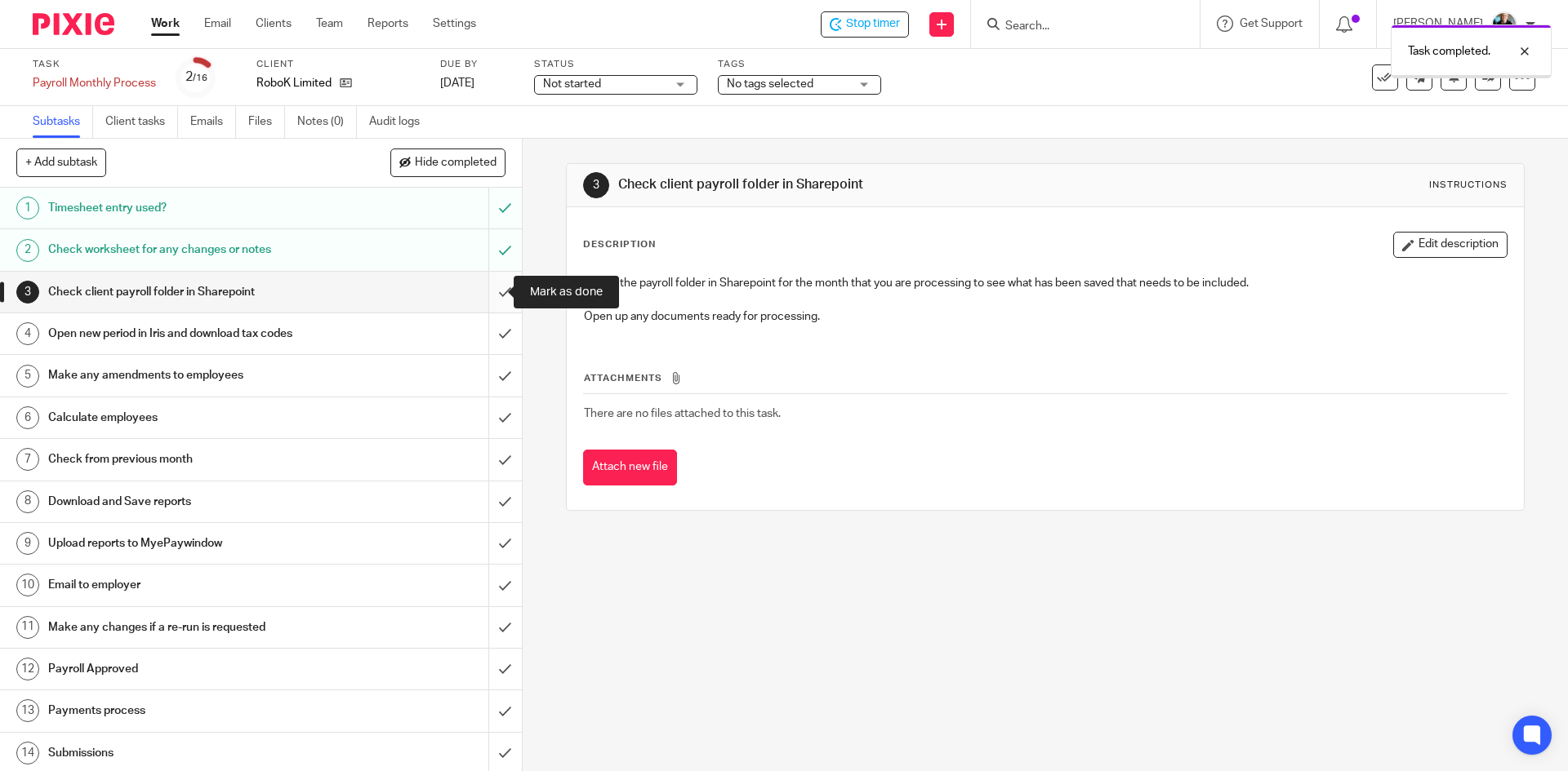
click at [492, 294] on input "submit" at bounding box center [261, 291] width 521 height 40
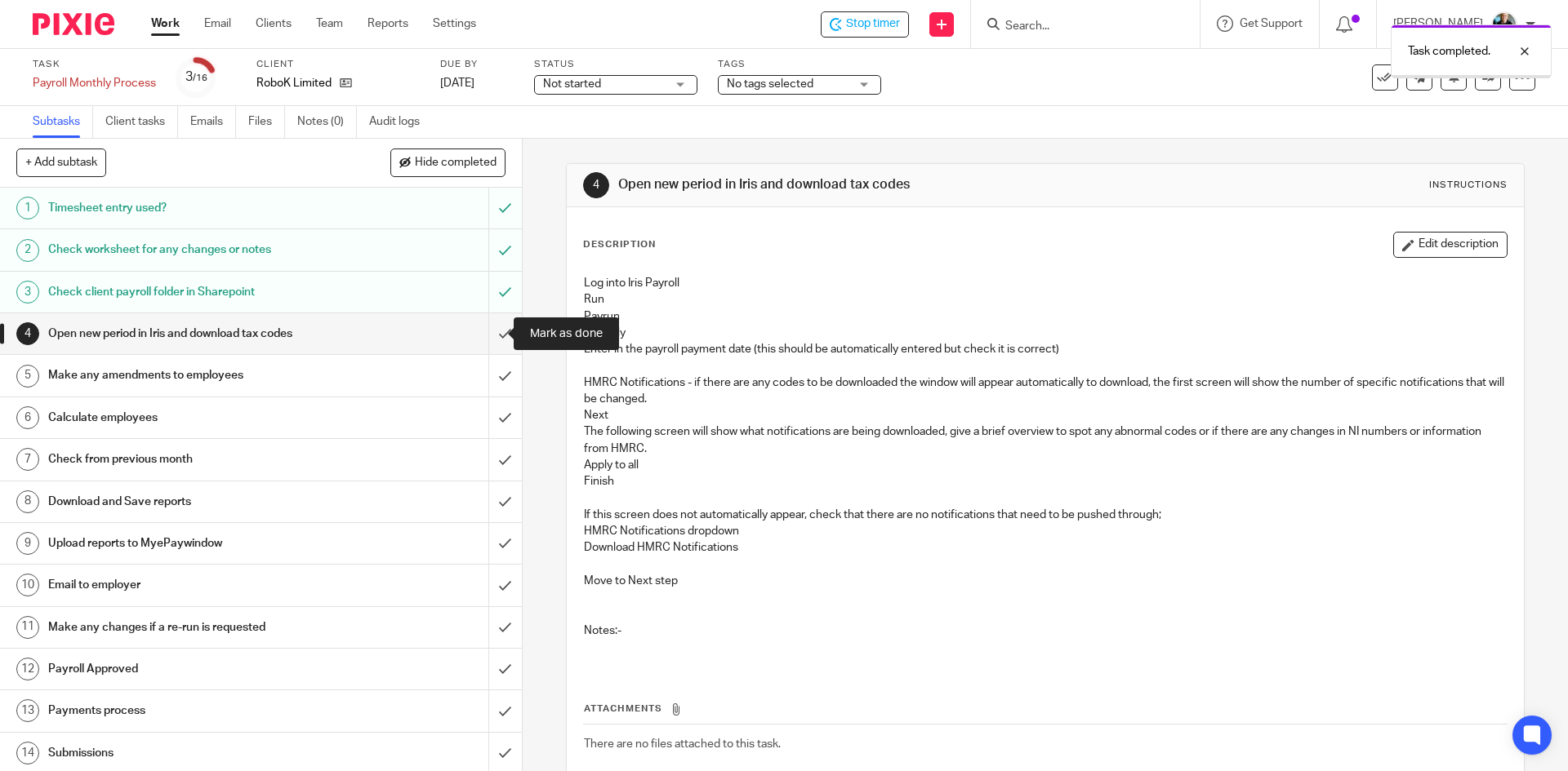
click at [500, 328] on input "submit" at bounding box center [261, 333] width 521 height 40
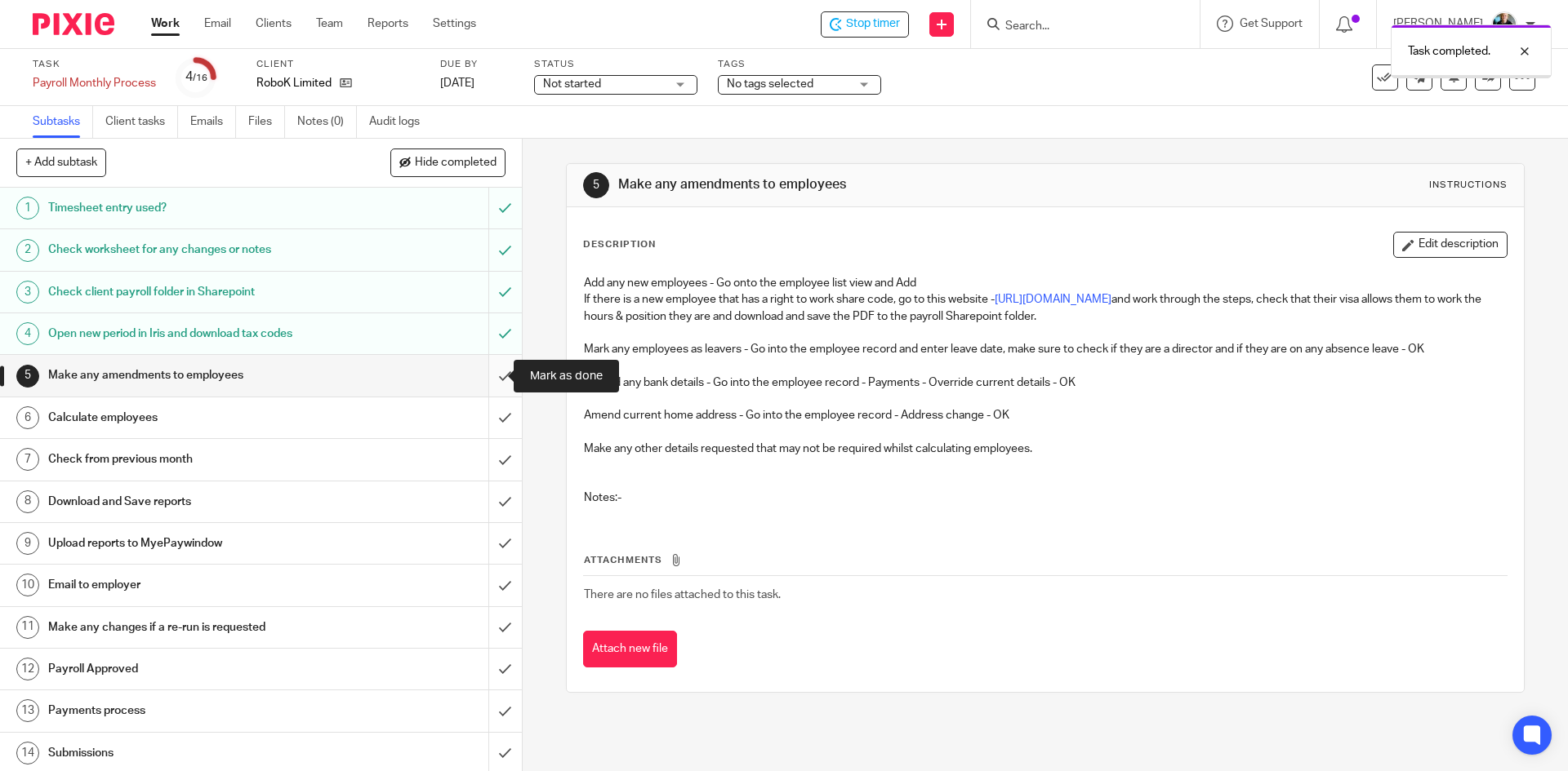
click at [486, 373] on input "submit" at bounding box center [261, 375] width 521 height 40
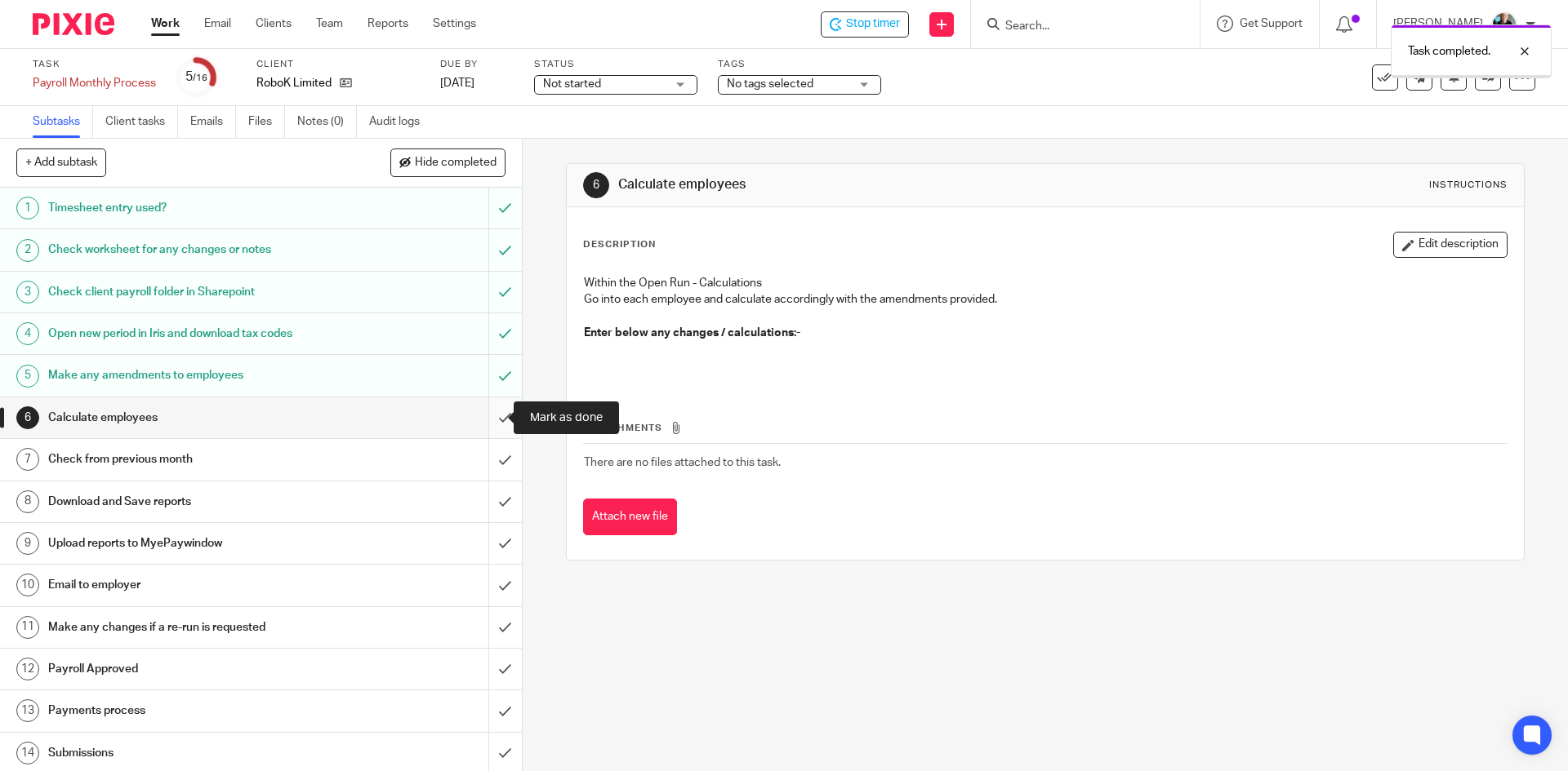
click at [486, 415] on input "submit" at bounding box center [261, 417] width 521 height 40
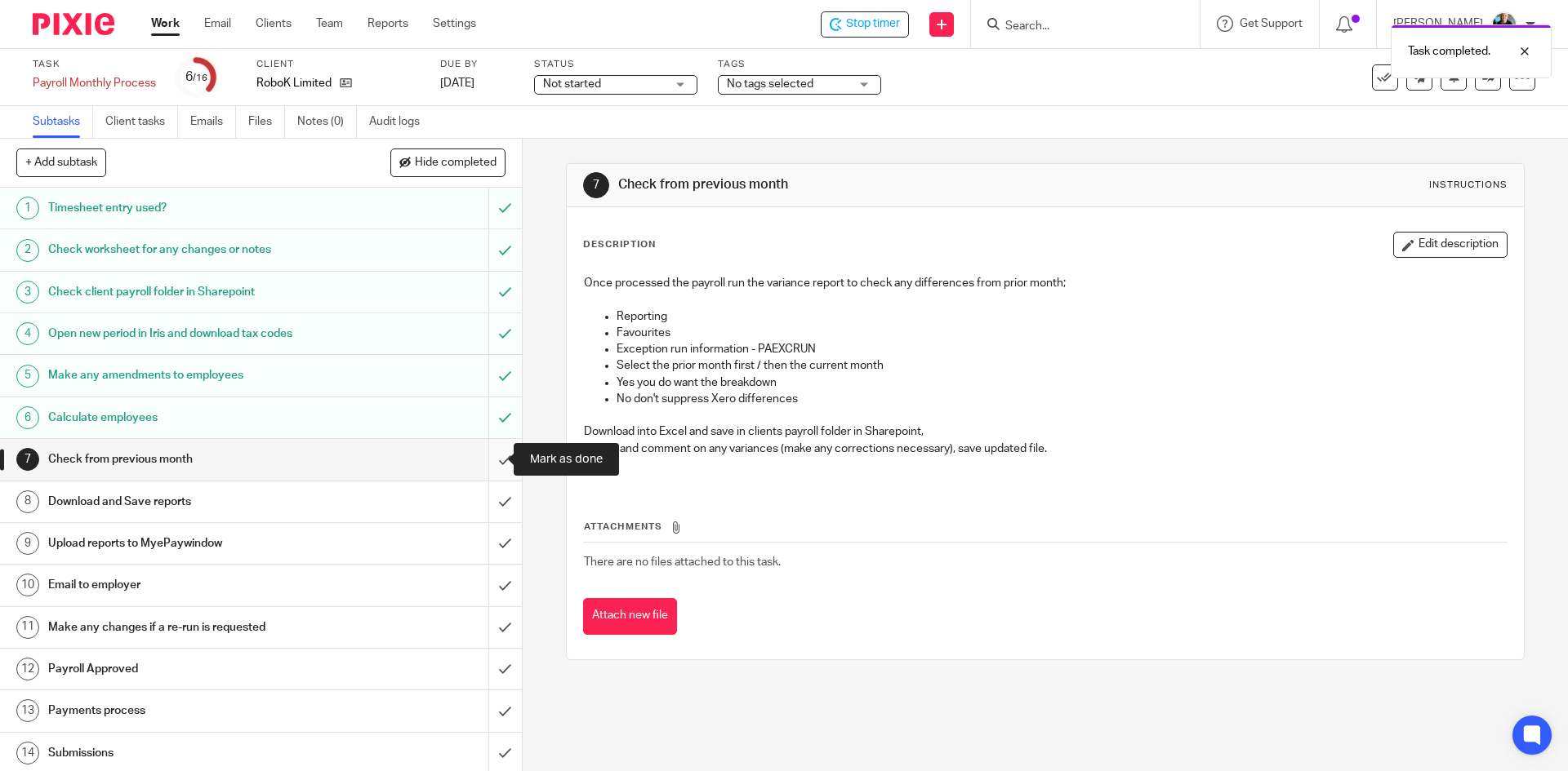
click at [486, 465] on input "submit" at bounding box center [261, 459] width 521 height 40
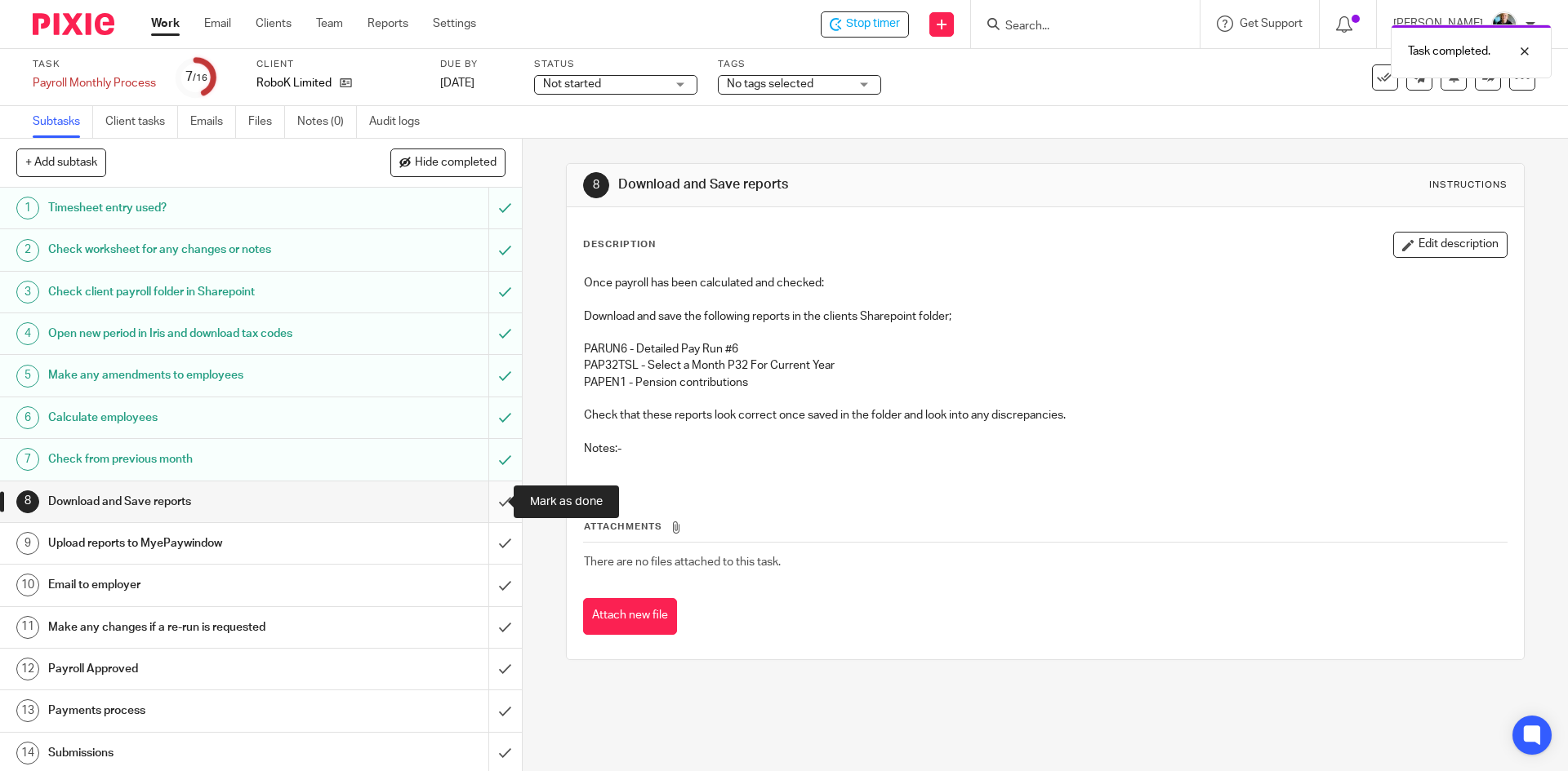
click at [484, 510] on input "submit" at bounding box center [261, 501] width 521 height 40
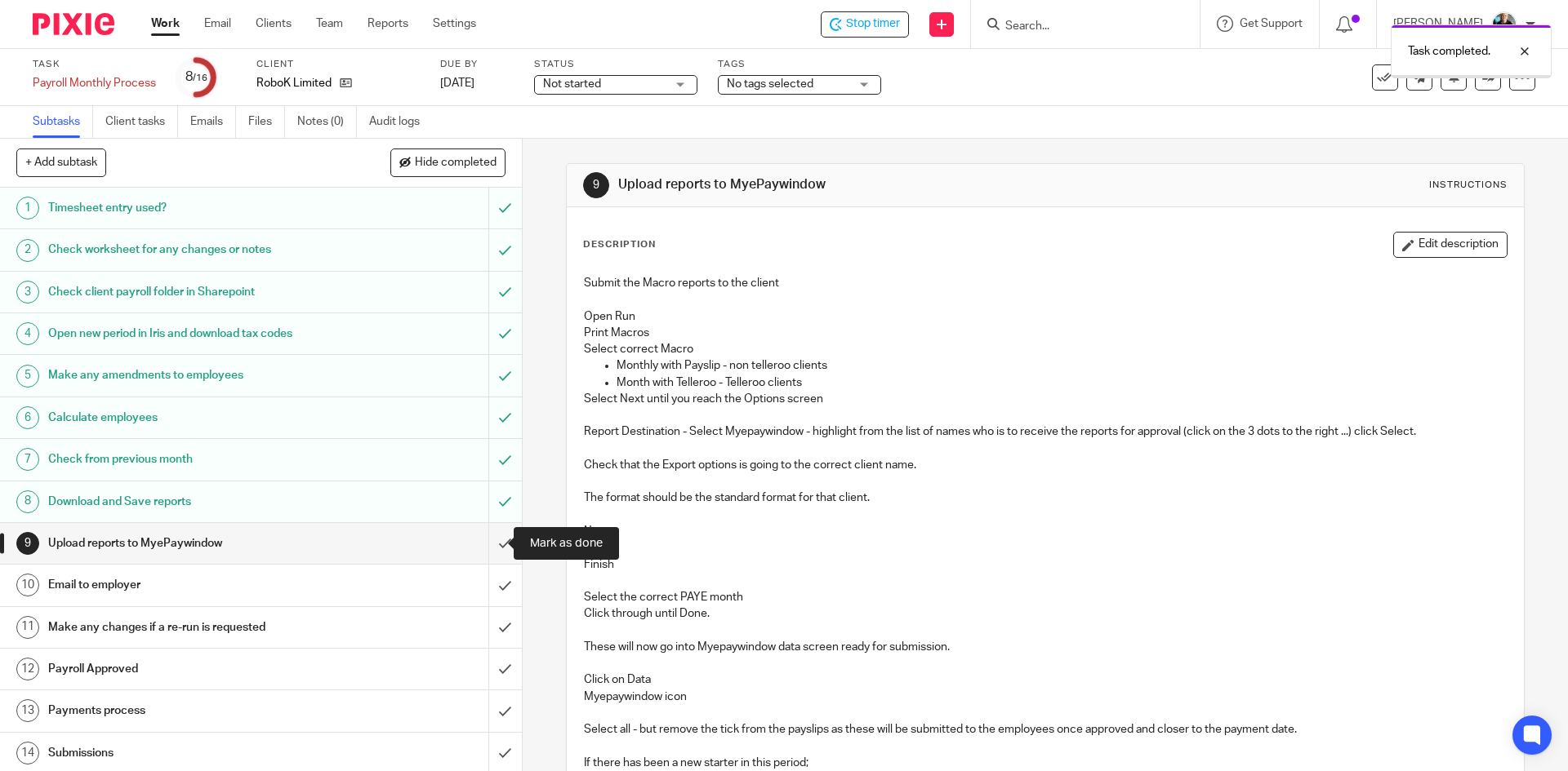
click at [484, 549] on input "submit" at bounding box center [261, 543] width 521 height 40
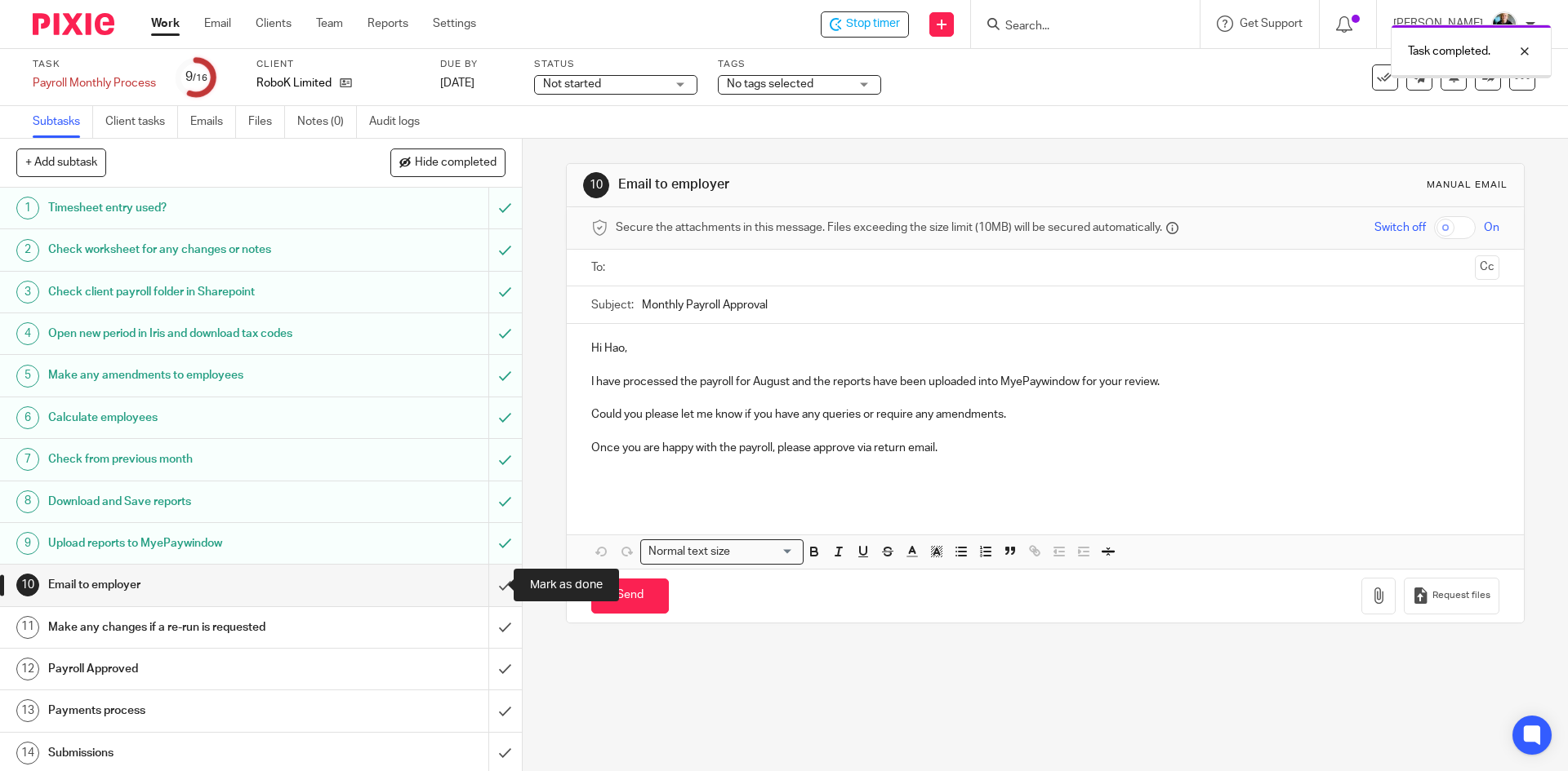
click at [490, 589] on input "submit" at bounding box center [261, 585] width 521 height 40
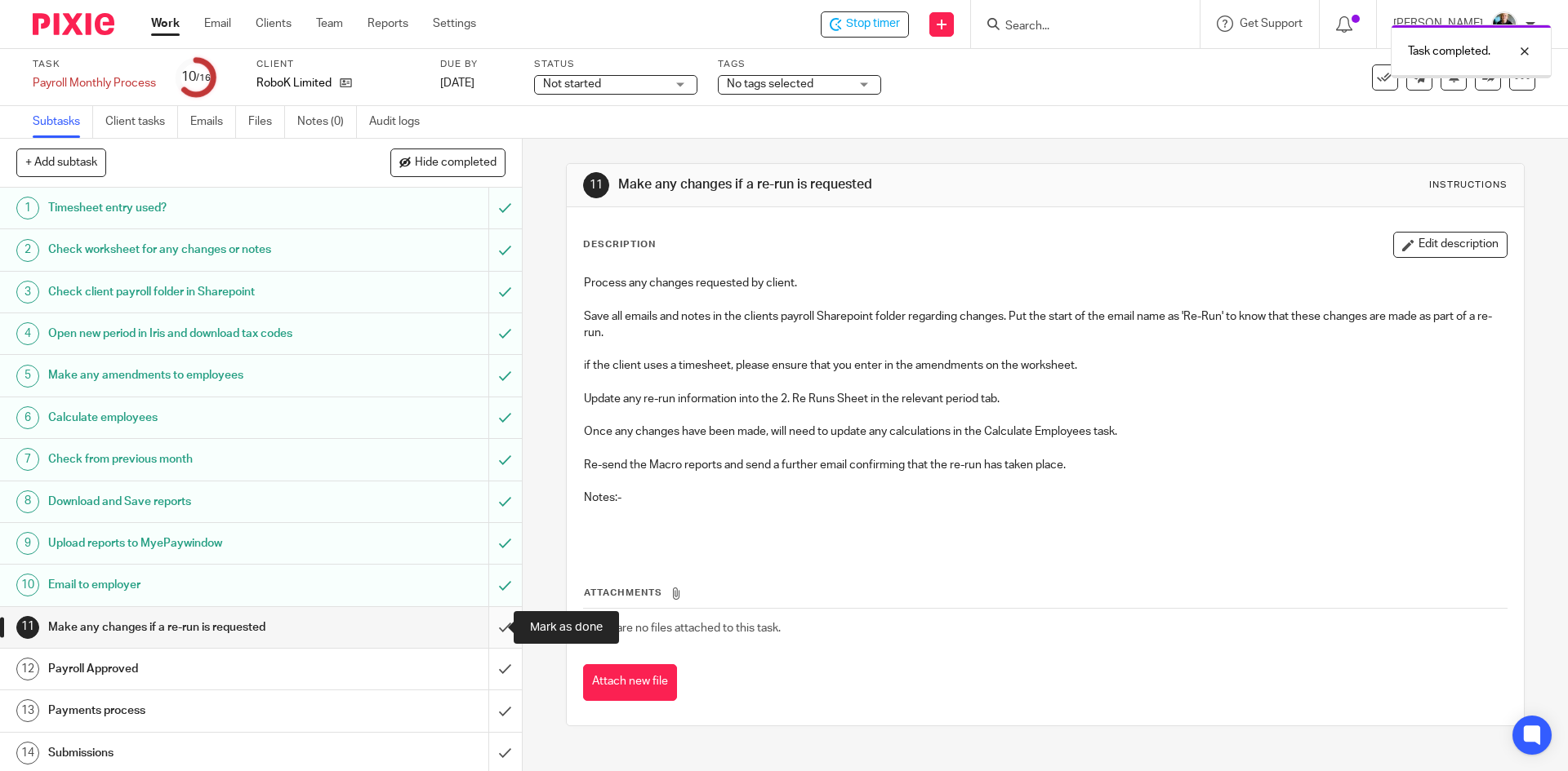
click at [485, 627] on input "submit" at bounding box center [261, 627] width 521 height 40
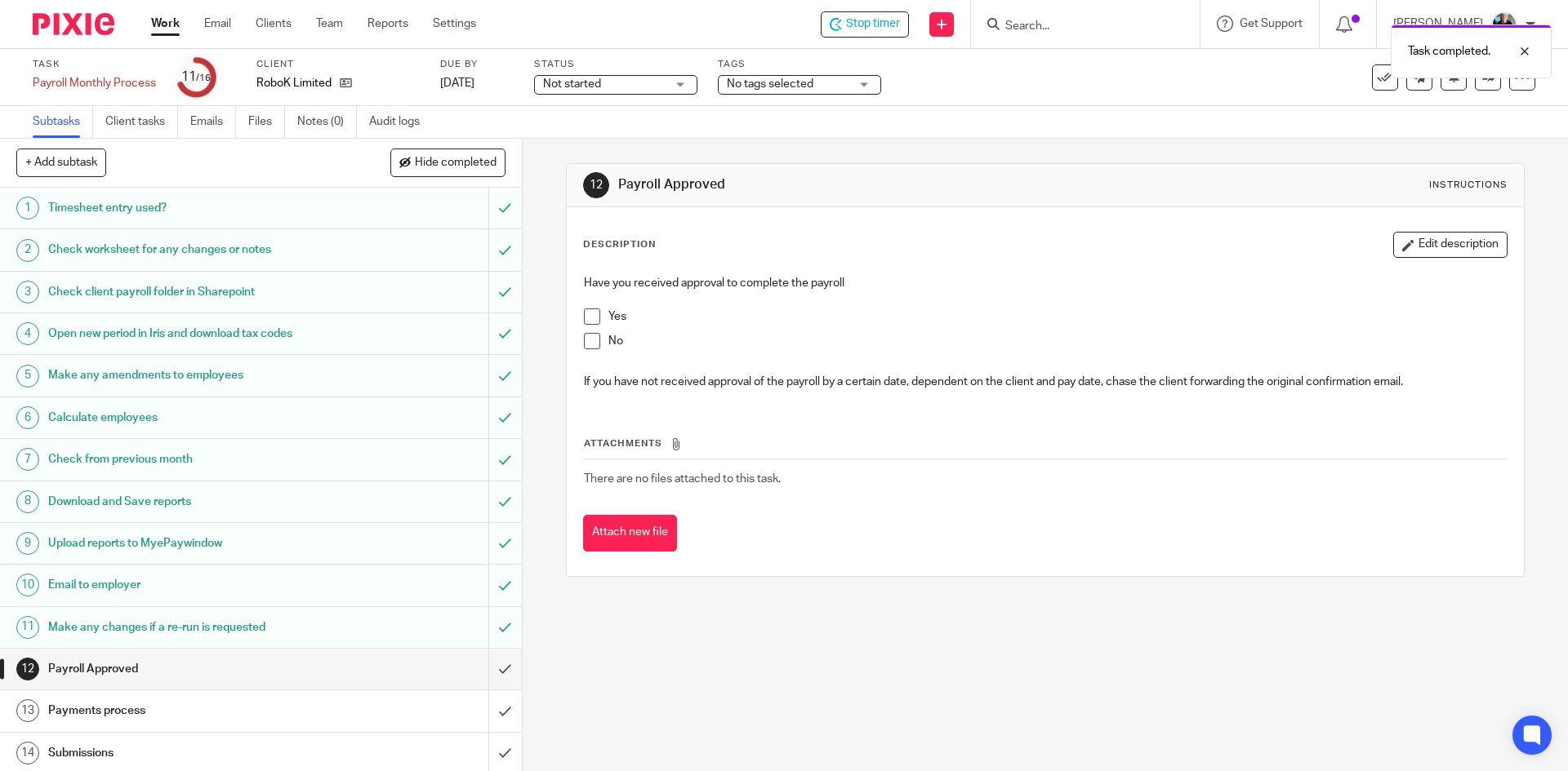
drag, startPoint x: 584, startPoint y: 312, endPoint x: 585, endPoint y: 320, distance: 8.1
click at [585, 312] on span at bounding box center [592, 316] width 16 height 16
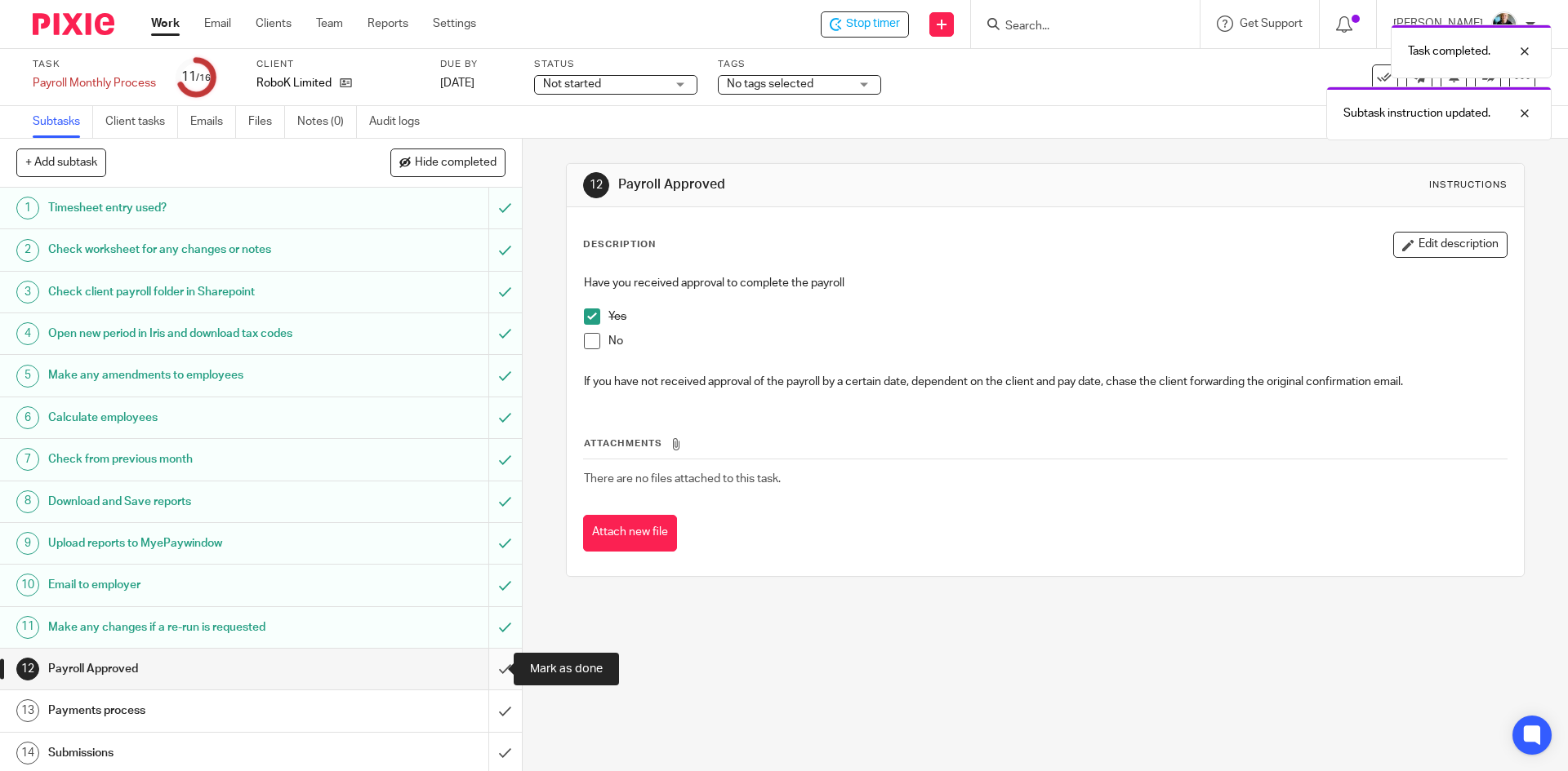
click at [489, 672] on input "submit" at bounding box center [261, 669] width 521 height 40
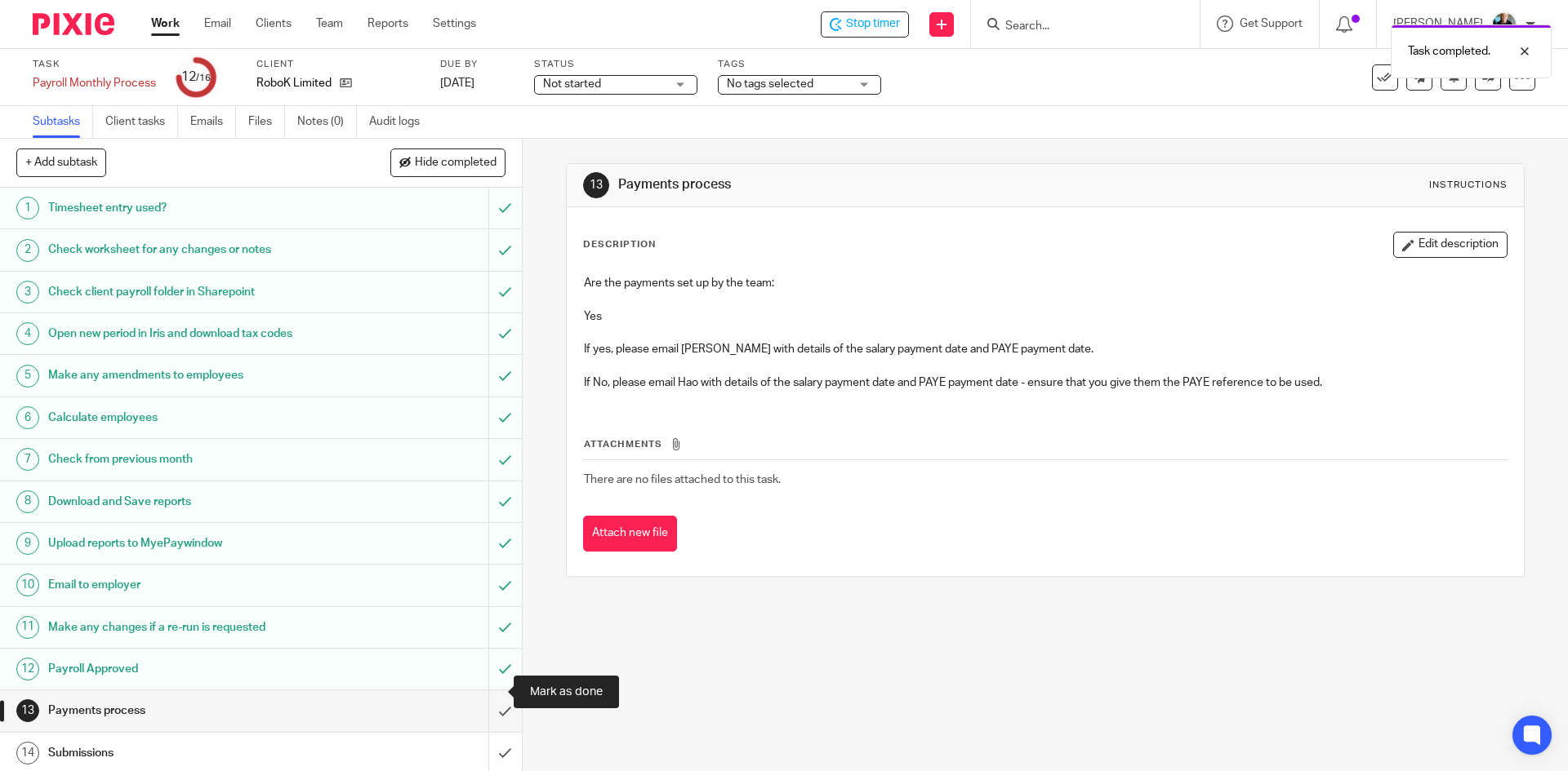
scroll to position [87, 0]
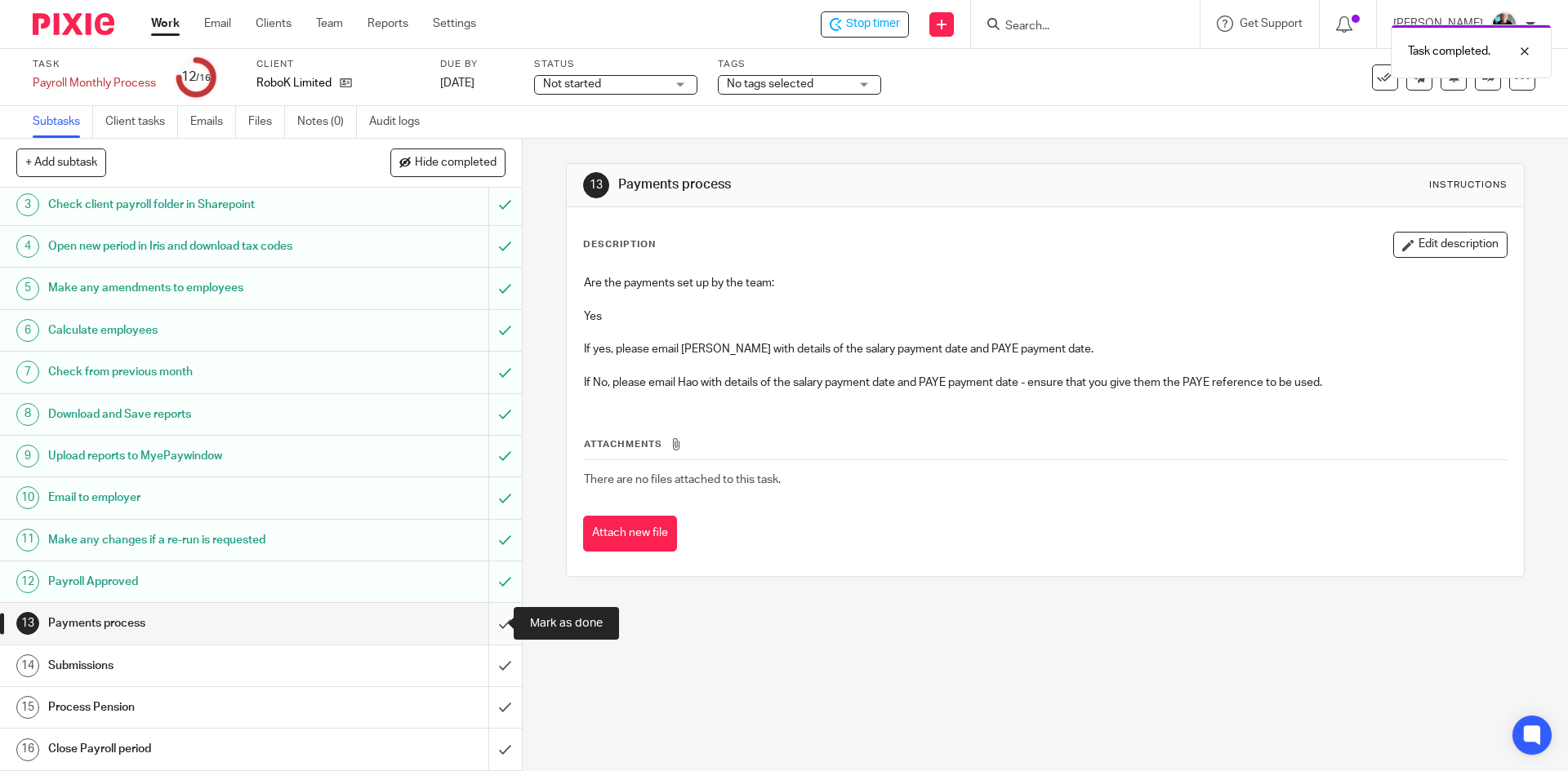
click at [486, 619] on input "submit" at bounding box center [261, 623] width 521 height 40
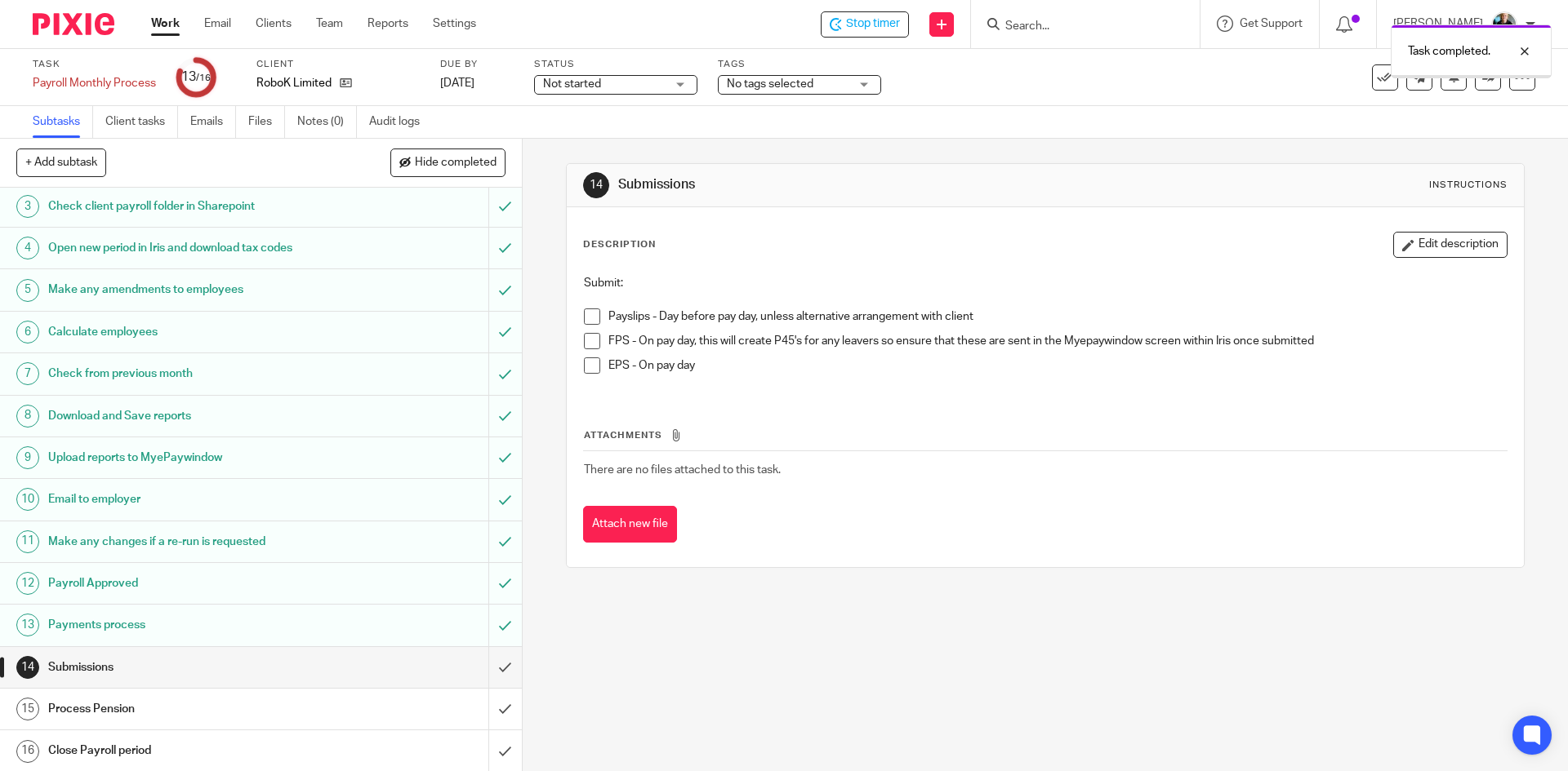
scroll to position [87, 0]
click at [477, 666] on input "submit" at bounding box center [261, 665] width 521 height 40
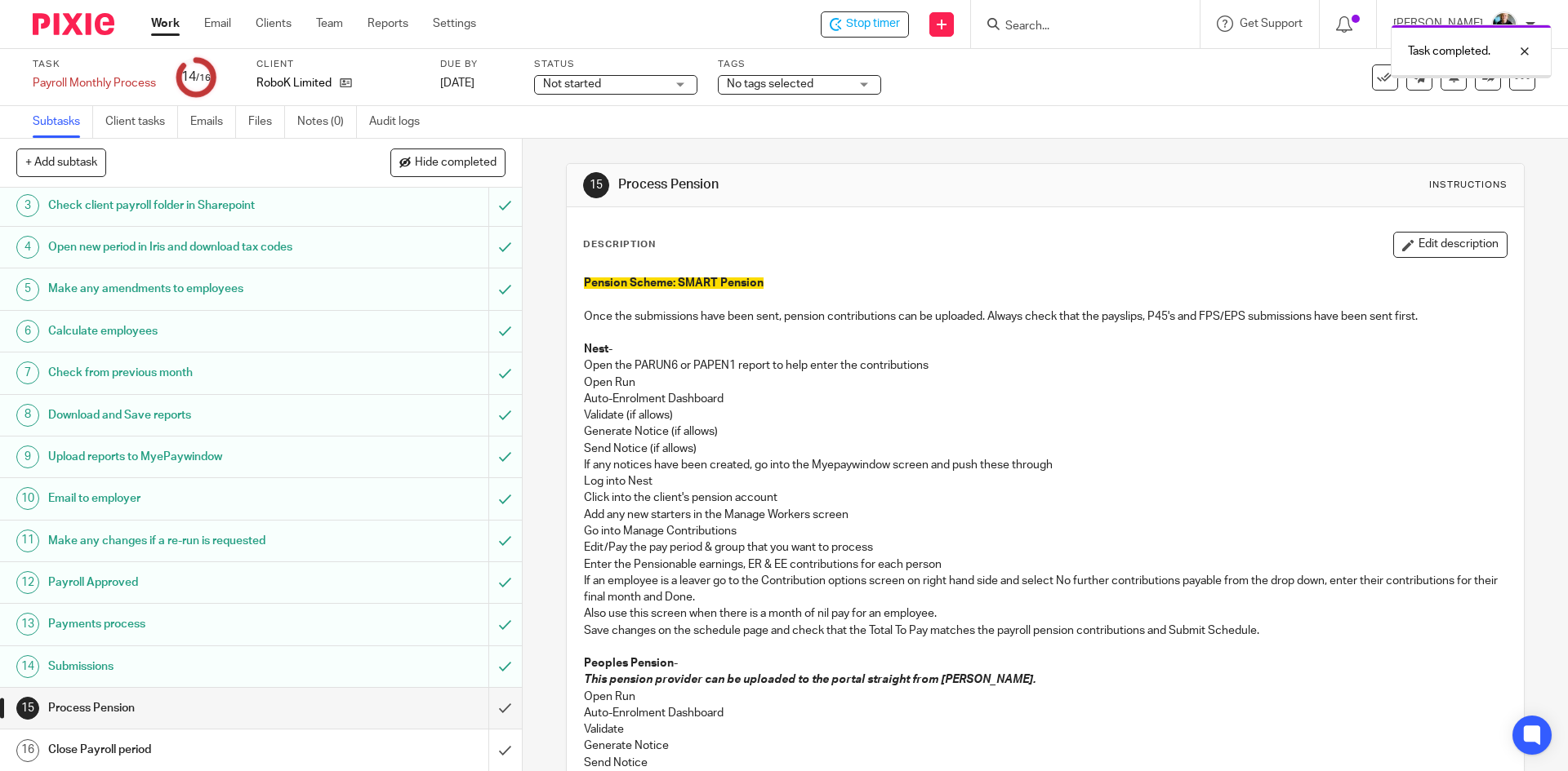
scroll to position [87, 0]
